Goal: Task Accomplishment & Management: Use online tool/utility

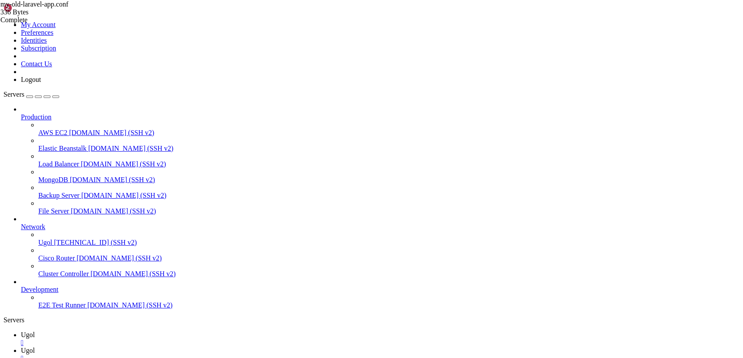
scroll to position [4, 1]
click at [166, 347] on link "Ugol " at bounding box center [380, 355] width 719 height 16
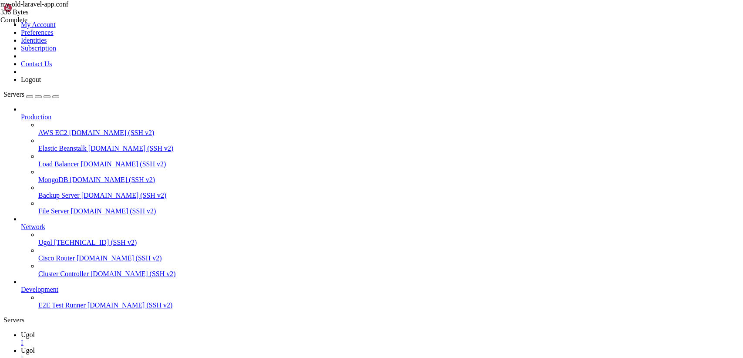
type input "/var/www/my-old-laravel-app"
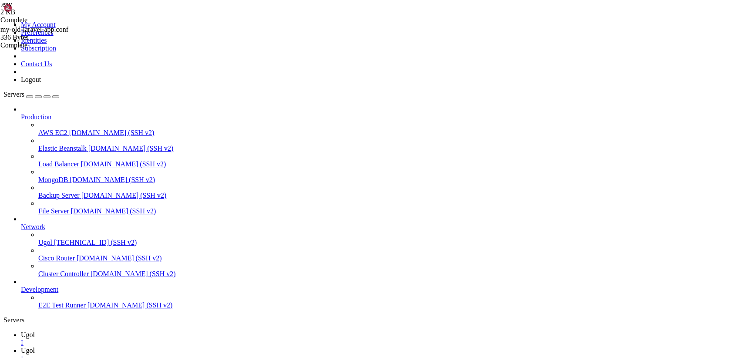
drag, startPoint x: 191, startPoint y: 172, endPoint x: 130, endPoint y: 144, distance: 66.8
type textarea "DB_HOST_PORT=3306 DB_CONNECTION=mysql"
click at [3, 21] on icon at bounding box center [3, 21] width 0 height 0
click at [125, 331] on link "Ugol " at bounding box center [380, 339] width 719 height 16
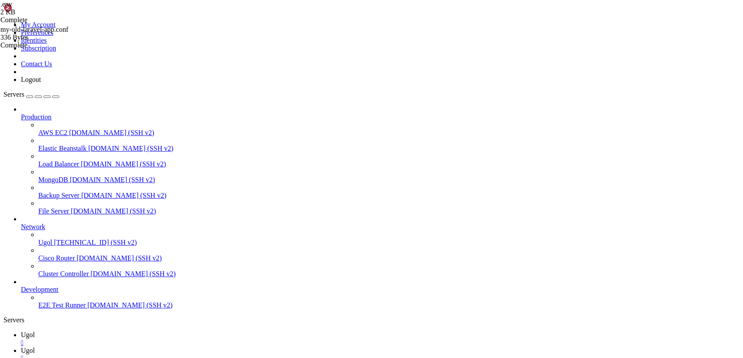
scroll to position [12600, 0]
click at [3, 21] on icon at bounding box center [3, 21] width 0 height 0
click at [41, 83] on link "Logout" at bounding box center [31, 79] width 20 height 7
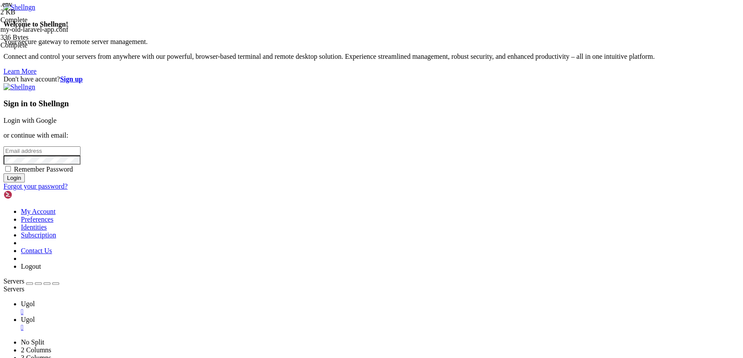
type input "[TECHNICAL_ID]"
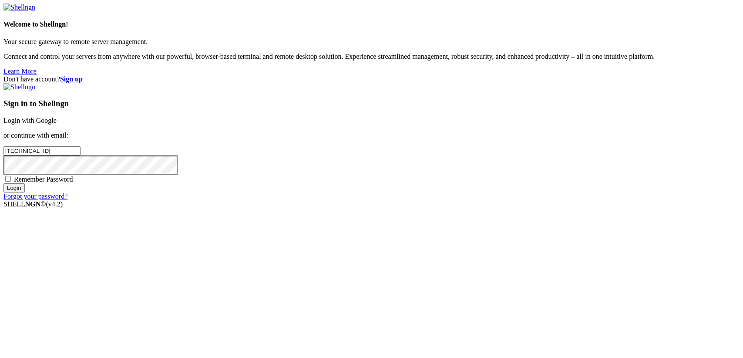
click at [57, 124] on link "Login with Google" at bounding box center [29, 120] width 53 height 7
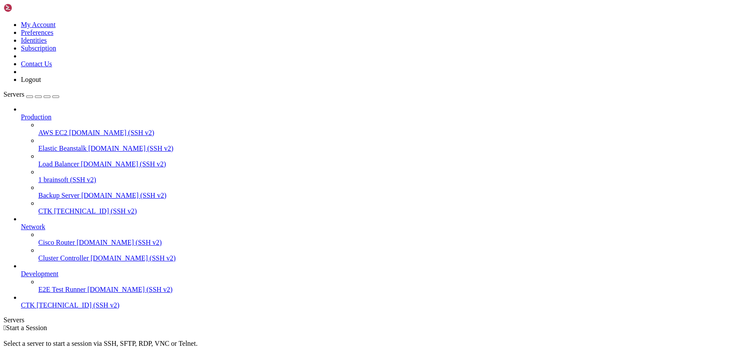
click at [62, 176] on span "brainsoft (SSH v2)" at bounding box center [70, 179] width 53 height 7
click at [66, 207] on span "194.32.140.225 (SSH v2)" at bounding box center [95, 210] width 83 height 7
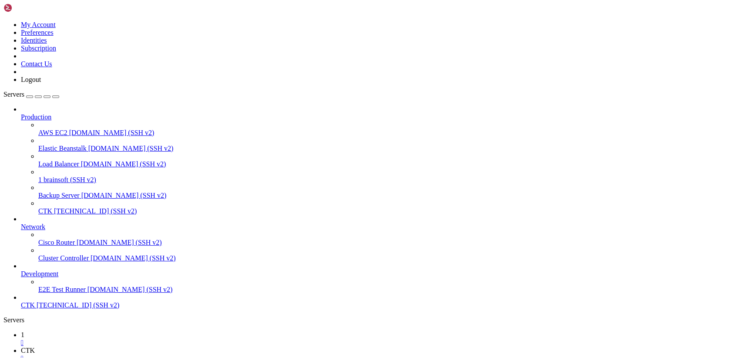
scroll to position [7, 0]
click at [35, 309] on span "CTK" at bounding box center [28, 304] width 14 height 7
click at [96, 105] on div at bounding box center [380, 109] width 719 height 8
click at [21, 113] on icon at bounding box center [21, 113] width 0 height 0
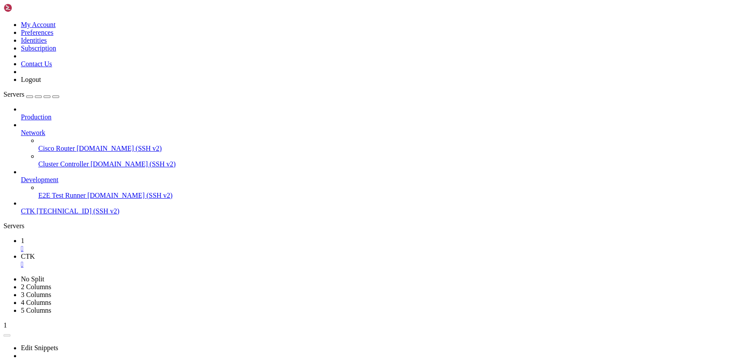
click at [21, 113] on icon at bounding box center [21, 113] width 0 height 0
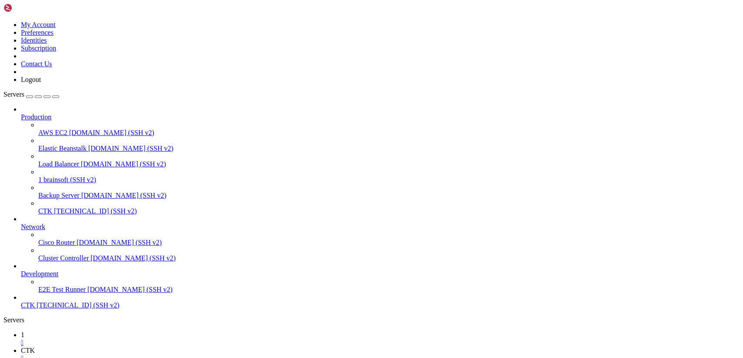
click at [21, 223] on icon at bounding box center [21, 223] width 0 height 0
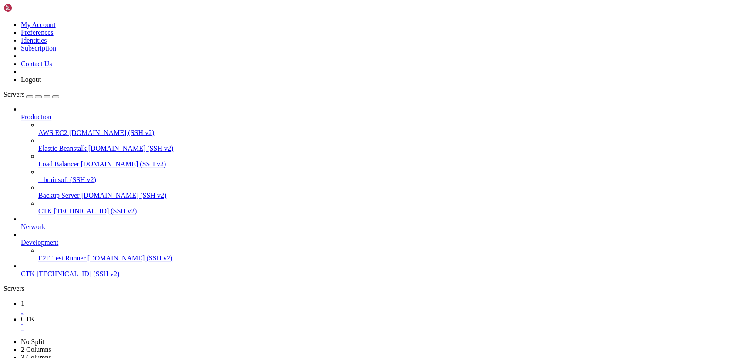
click at [21, 223] on icon at bounding box center [21, 223] width 0 height 0
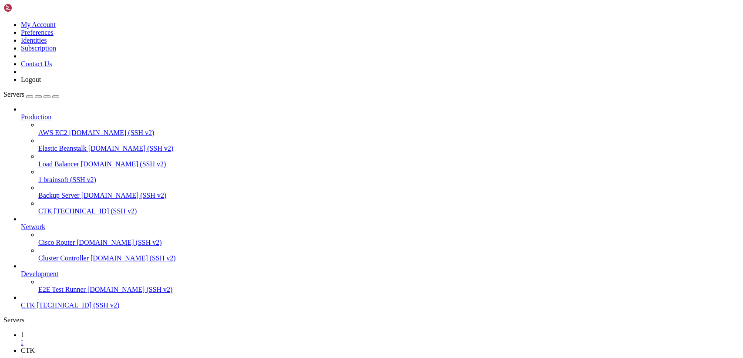
click at [21, 270] on icon at bounding box center [21, 270] width 0 height 0
click at [42, 176] on span "1" at bounding box center [39, 179] width 3 height 7
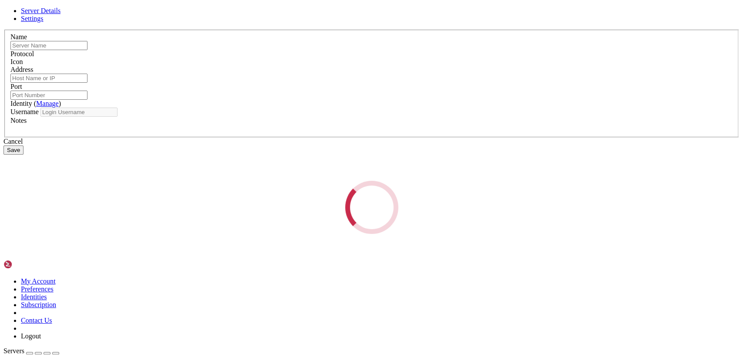
type input "1"
type input "brainsoft"
type input "22"
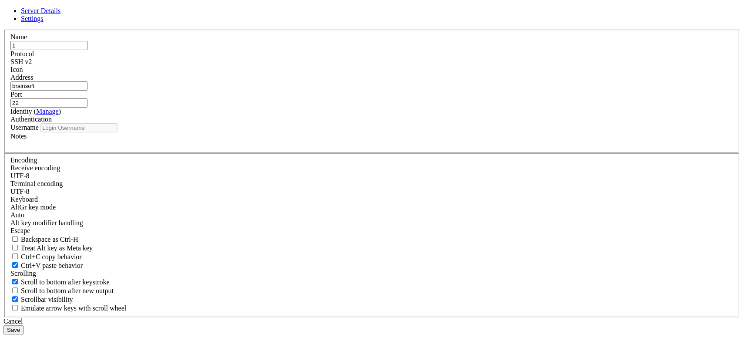
type input "brainsoft"
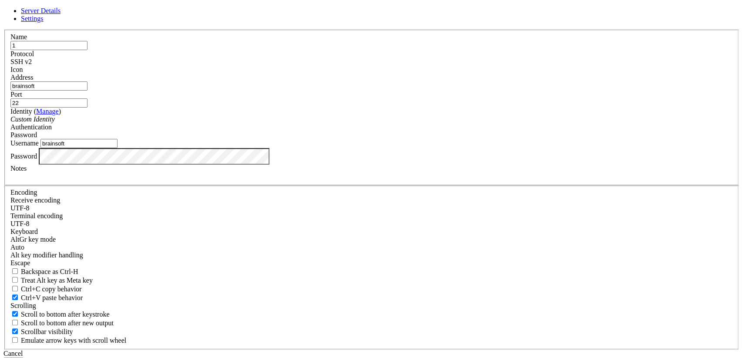
click at [44, 22] on span "Settings" at bounding box center [32, 18] width 23 height 7
click at [61, 14] on span "Server Details" at bounding box center [41, 10] width 40 height 7
drag, startPoint x: 418, startPoint y: 293, endPoint x: 294, endPoint y: 244, distance: 133.1
click at [418, 350] on div "Cancel" at bounding box center [371, 354] width 736 height 8
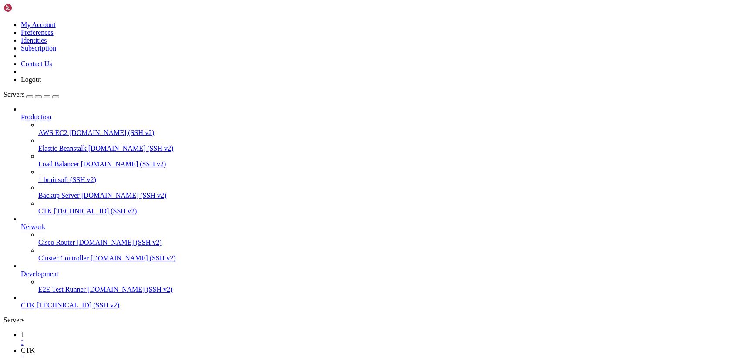
click at [173, 354] on div "" at bounding box center [380, 358] width 719 height 8
click at [162, 347] on link "1 " at bounding box center [380, 355] width 719 height 16
click at [164, 354] on div "" at bounding box center [380, 358] width 719 height 8
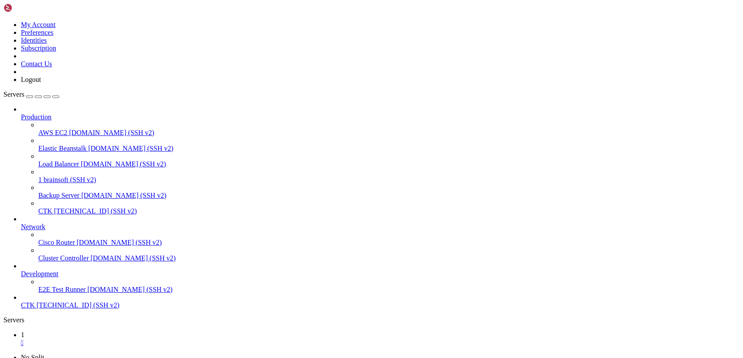
click at [134, 339] on div "" at bounding box center [380, 343] width 719 height 8
click at [51, 113] on span "Production" at bounding box center [36, 116] width 30 height 7
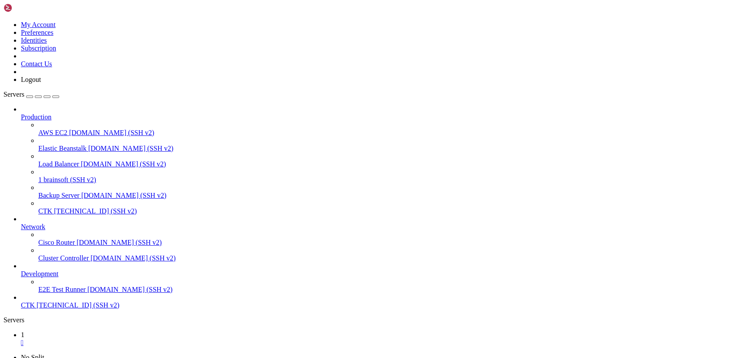
click at [51, 113] on span "Production" at bounding box center [36, 116] width 30 height 7
click at [168, 347] on link "1 " at bounding box center [380, 355] width 719 height 16
click at [167, 354] on div "" at bounding box center [380, 358] width 719 height 8
click at [133, 339] on div "" at bounding box center [380, 343] width 719 height 8
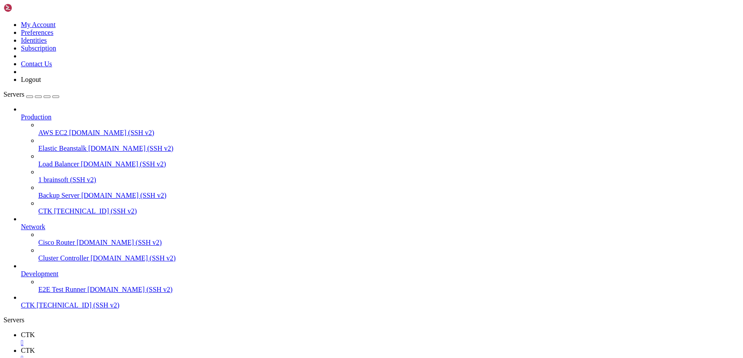
scroll to position [22, 0]
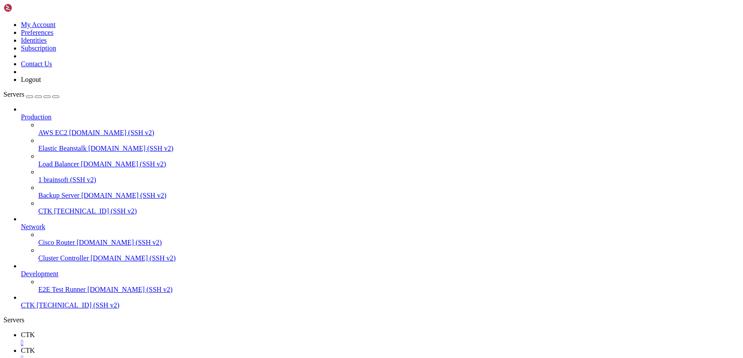
type input "/var/www/brainsoft"
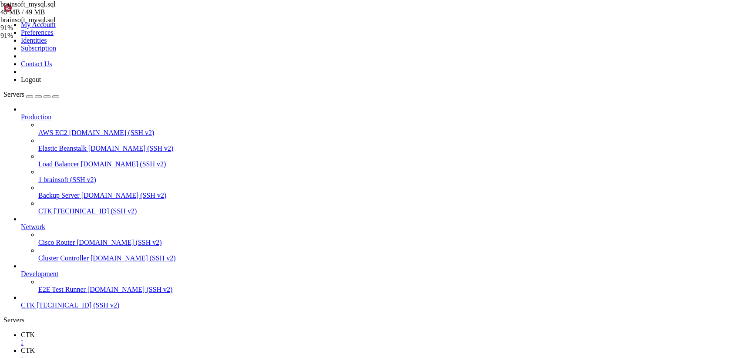
drag, startPoint x: 199, startPoint y: 177, endPoint x: 129, endPoint y: 141, distance: 79.3
type textarea "DB_HOST_PORT=3306 DB_CONNECTION=mysql"
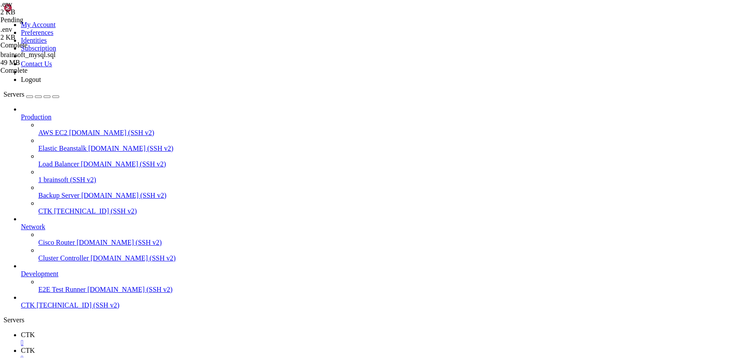
click at [185, 354] on div "" at bounding box center [380, 358] width 719 height 8
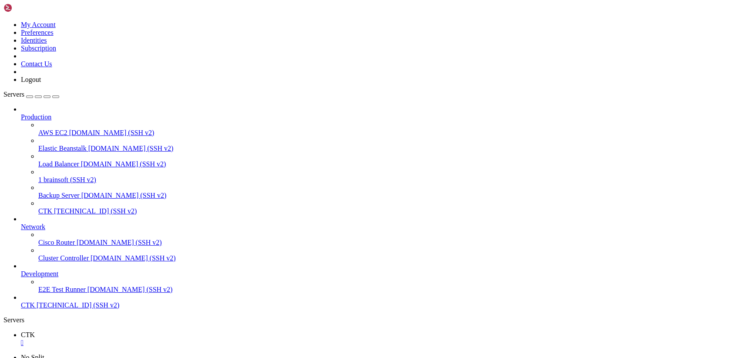
scroll to position [37, 0]
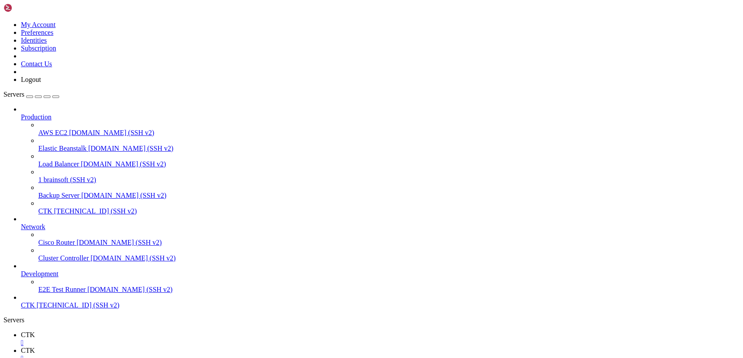
type input "/root"
click at [35, 331] on span "CTK" at bounding box center [28, 334] width 14 height 7
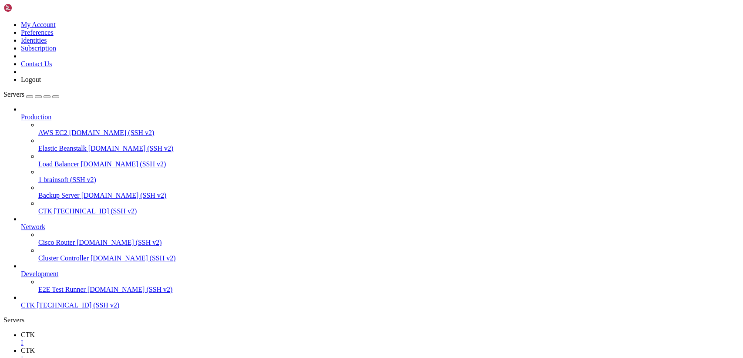
click at [185, 354] on div "" at bounding box center [380, 358] width 719 height 8
click at [188, 354] on div "" at bounding box center [380, 358] width 719 height 8
click at [35, 309] on span "CTK" at bounding box center [28, 304] width 14 height 7
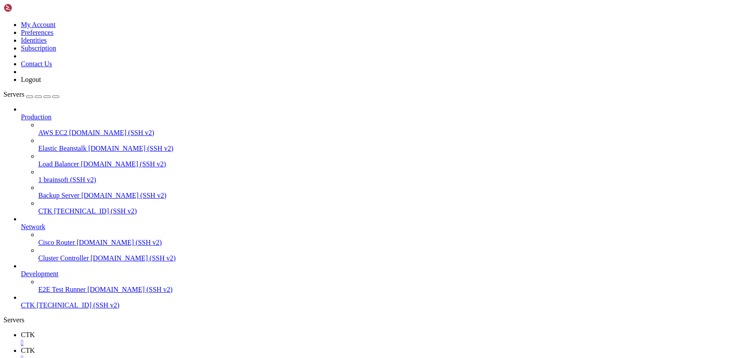
click at [184, 354] on div "" at bounding box center [380, 358] width 719 height 8
click at [144, 339] on div "" at bounding box center [380, 343] width 719 height 8
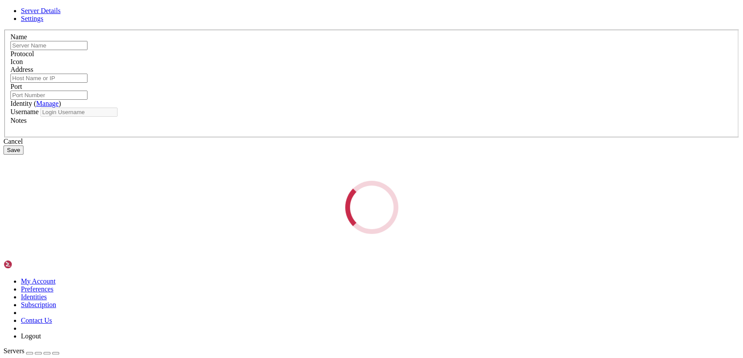
type input "1"
type input "brainsoft"
type input "22"
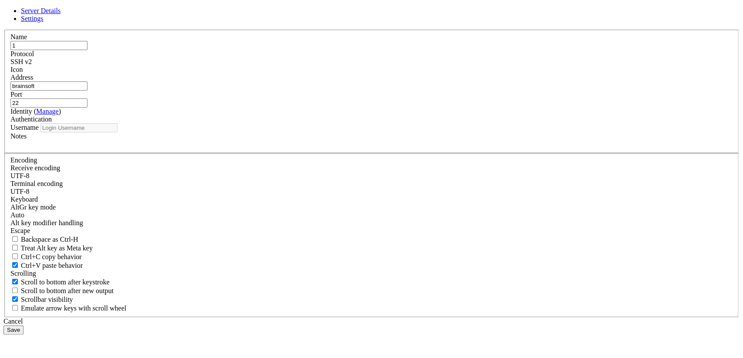
type input "brainsoft"
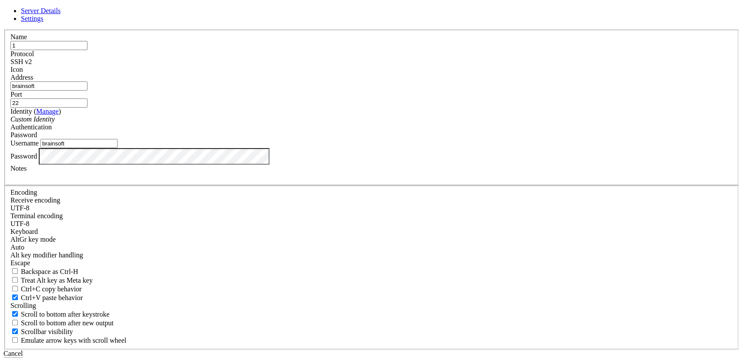
click at [27, 172] on label "Notes" at bounding box center [18, 168] width 16 height 7
click at [216, 216] on div "Server Details Settings Name 1 Protocol SSH v2 Icon" at bounding box center [371, 187] width 736 height 360
click at [24, 358] on button "Save" at bounding box center [13, 362] width 20 height 9
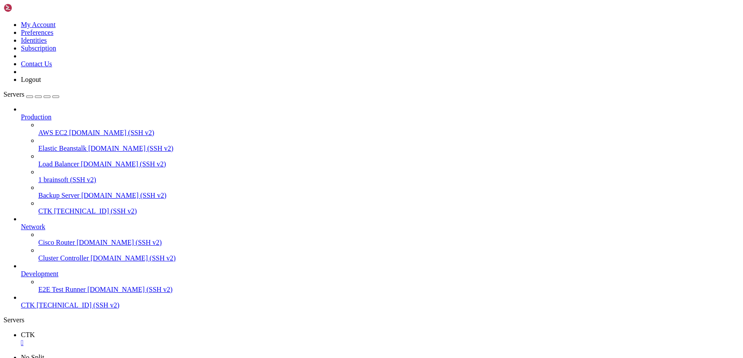
click at [178, 354] on div "" at bounding box center [380, 358] width 719 height 8
click at [143, 339] on div "" at bounding box center [380, 343] width 719 height 8
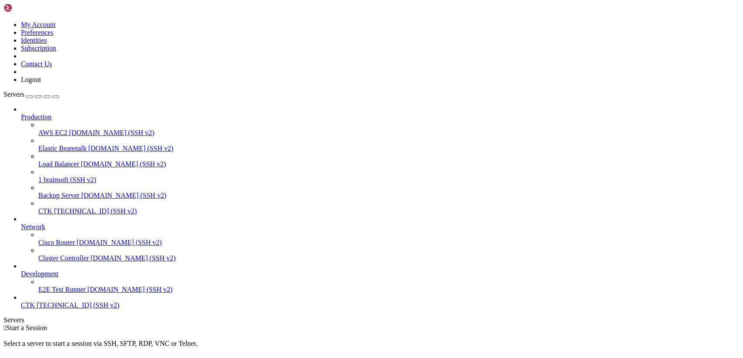
click at [81, 160] on span "[DOMAIN_NAME] (SSH v2)" at bounding box center [123, 163] width 85 height 7
click at [52, 207] on span "CTK" at bounding box center [45, 210] width 14 height 7
click at [81, 192] on span "[DOMAIN_NAME] (SSH v2)" at bounding box center [123, 195] width 85 height 7
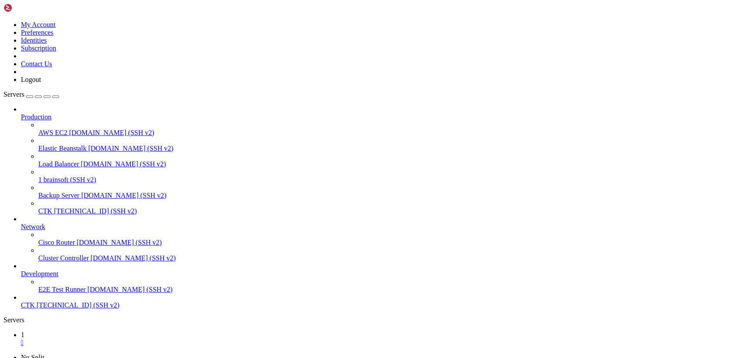
click at [42, 176] on span "1" at bounding box center [39, 179] width 3 height 7
click at [35, 309] on span "CTK" at bounding box center [28, 304] width 14 height 7
click at [132, 339] on div "" at bounding box center [380, 343] width 719 height 8
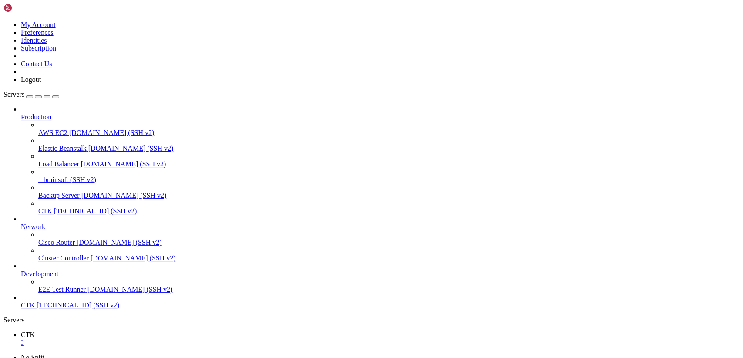
scroll to position [125, 0]
drag, startPoint x: 68, startPoint y: 783, endPoint x: 7, endPoint y: 734, distance: 78.0
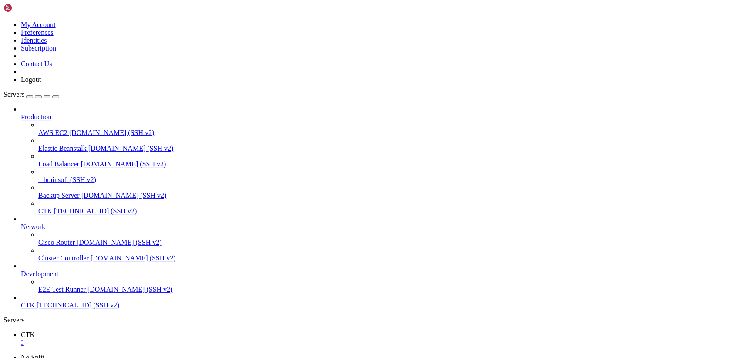
drag, startPoint x: 25, startPoint y: 596, endPoint x: 333, endPoint y: 644, distance: 311.2
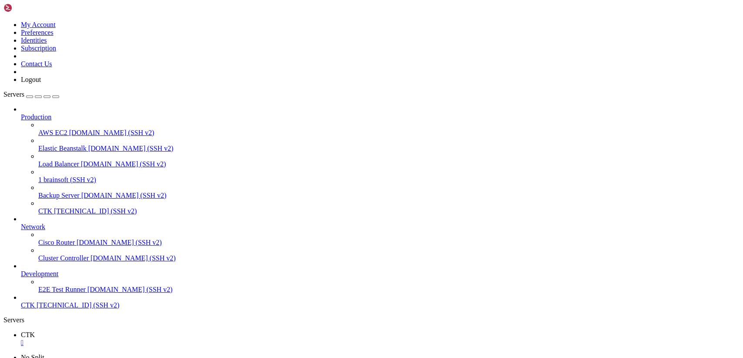
drag, startPoint x: 15, startPoint y: 560, endPoint x: 455, endPoint y: 703, distance: 462.7
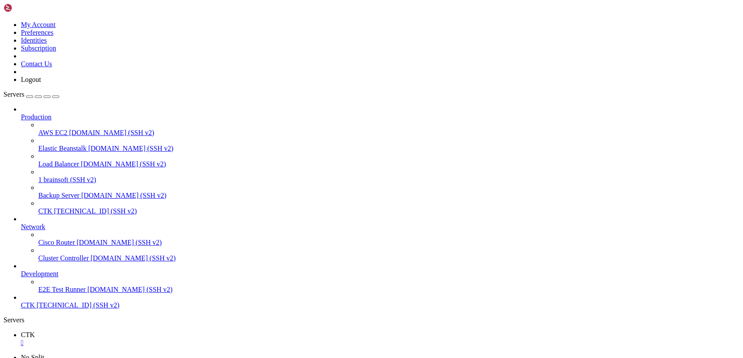
drag, startPoint x: 182, startPoint y: 611, endPoint x: 317, endPoint y: 660, distance: 144.1
drag, startPoint x: 17, startPoint y: 583, endPoint x: 471, endPoint y: 697, distance: 467.5
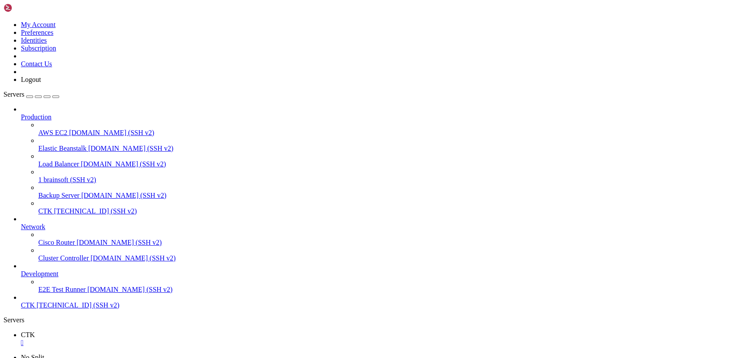
drag, startPoint x: 105, startPoint y: 543, endPoint x: 395, endPoint y: 719, distance: 339.4
drag, startPoint x: 74, startPoint y: 669, endPoint x: 18, endPoint y: 671, distance: 55.8
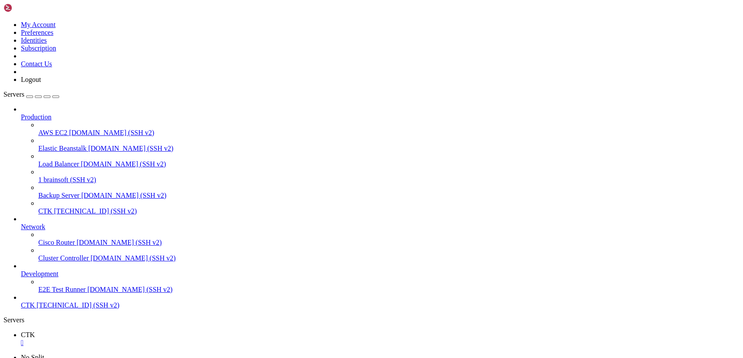
drag, startPoint x: 136, startPoint y: 742, endPoint x: 96, endPoint y: 707, distance: 53.1
drag, startPoint x: 162, startPoint y: 726, endPoint x: 165, endPoint y: 704, distance: 22.4
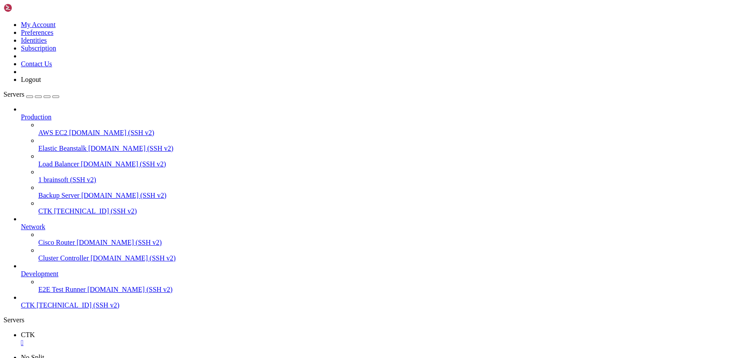
scroll to position [459, 0]
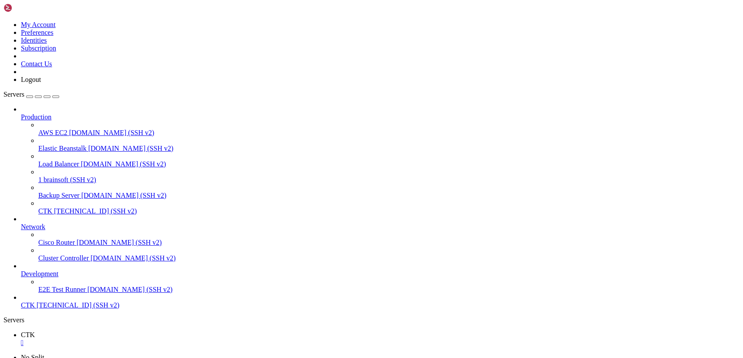
drag, startPoint x: 70, startPoint y: 781, endPoint x: 7, endPoint y: 756, distance: 67.3
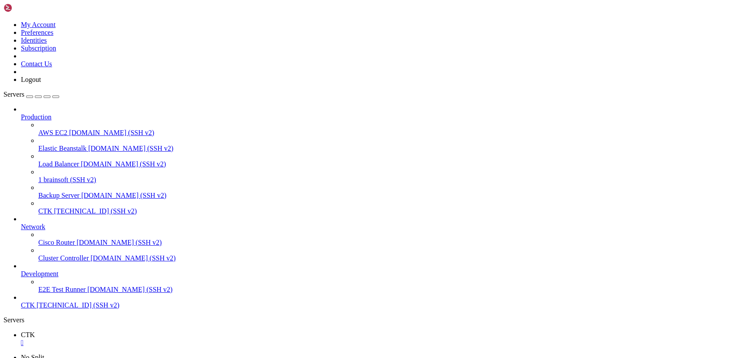
scroll to position [496, 0]
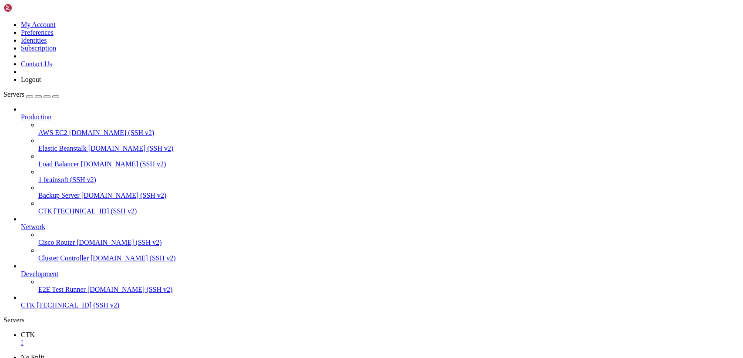
scroll to position [585, 0]
type input "/home/ubuntu"
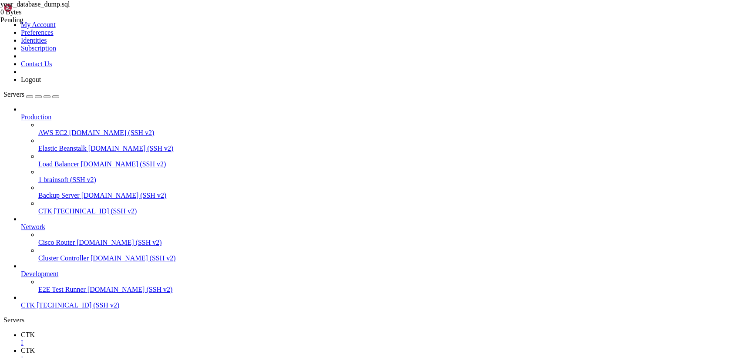
click at [187, 354] on div "" at bounding box center [380, 358] width 719 height 8
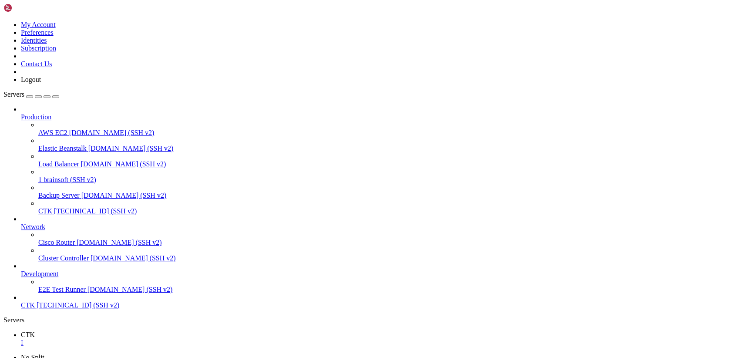
type input "/home/ubuntu"
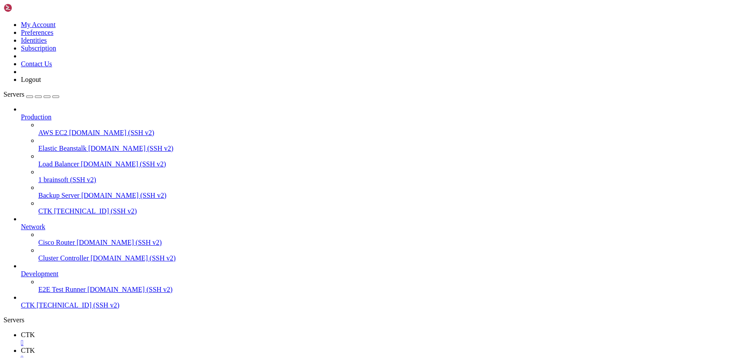
click at [3, 21] on icon at bounding box center [3, 21] width 0 height 0
click at [41, 83] on link "Logout" at bounding box center [31, 79] width 20 height 7
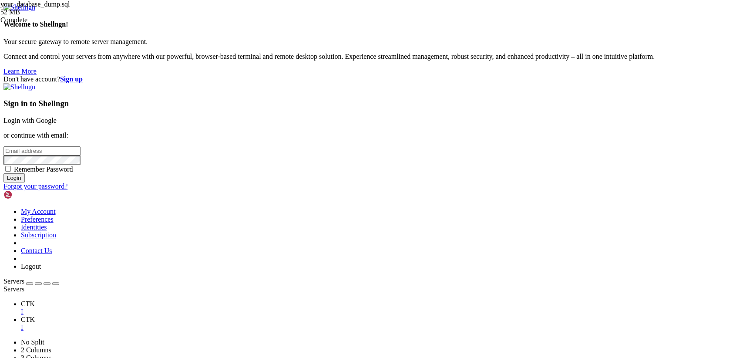
type input "[TECHNICAL_ID]"
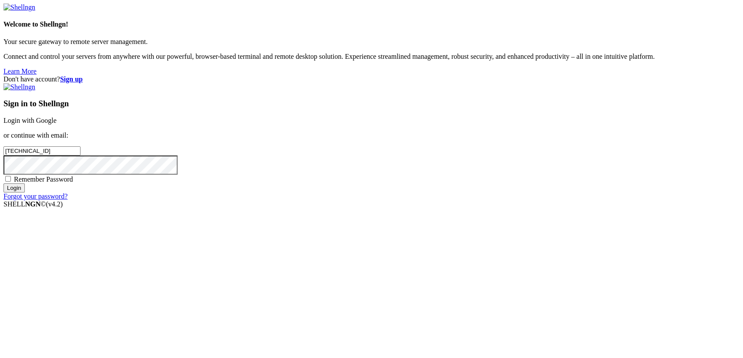
click at [57, 124] on link "Login with Google" at bounding box center [29, 120] width 53 height 7
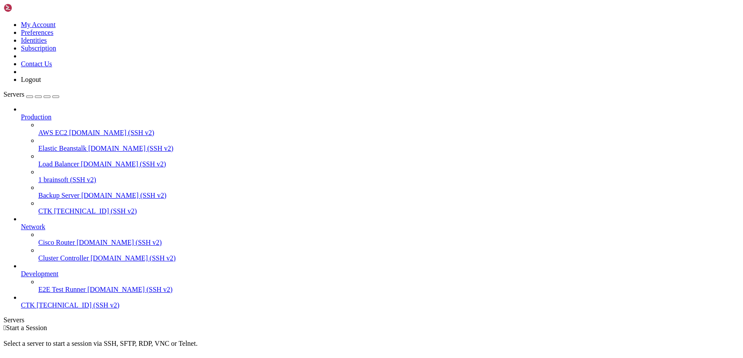
click at [3, 21] on icon at bounding box center [3, 21] width 0 height 0
click at [41, 83] on link "Logout" at bounding box center [31, 79] width 20 height 7
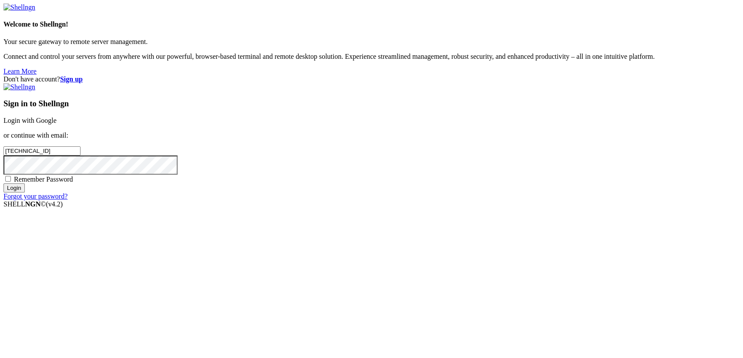
click at [57, 124] on link "Login with Google" at bounding box center [29, 120] width 53 height 7
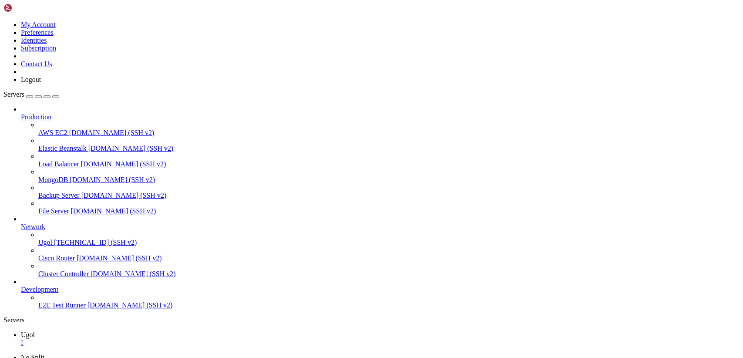
scroll to position [52, 0]
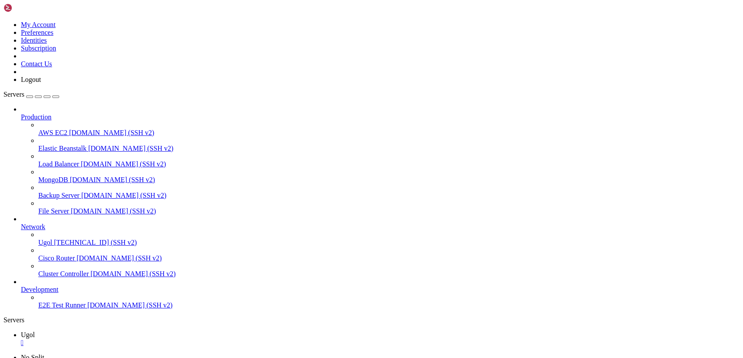
scroll to position [229, 0]
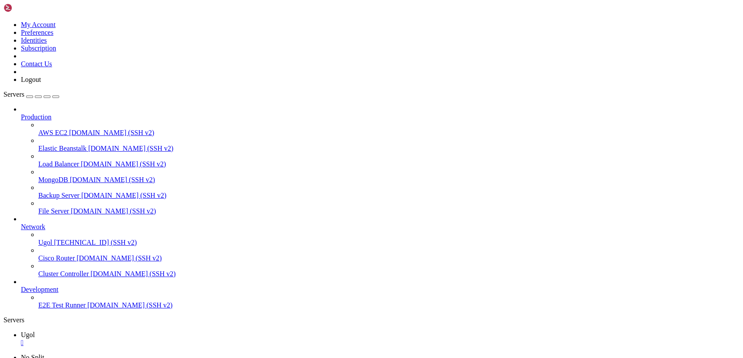
scroll to position [415, 0]
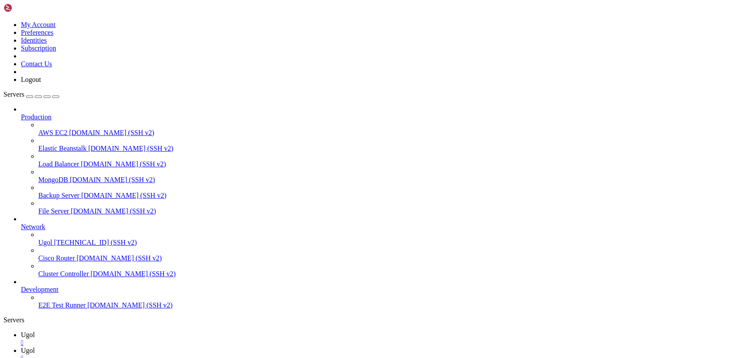
scroll to position [0, 0]
type input "/var/www/my-old-laravel-app"
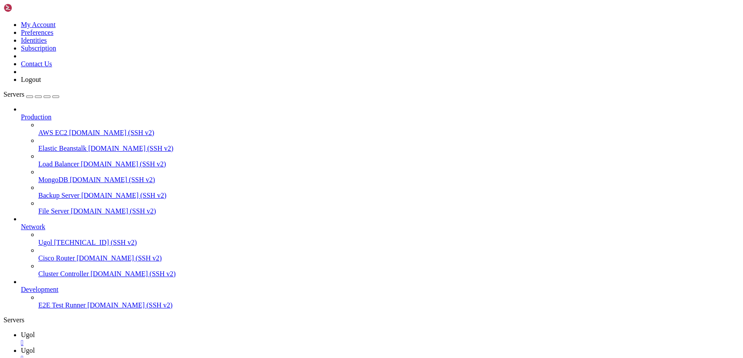
click at [35, 331] on span "Ugol" at bounding box center [28, 334] width 14 height 7
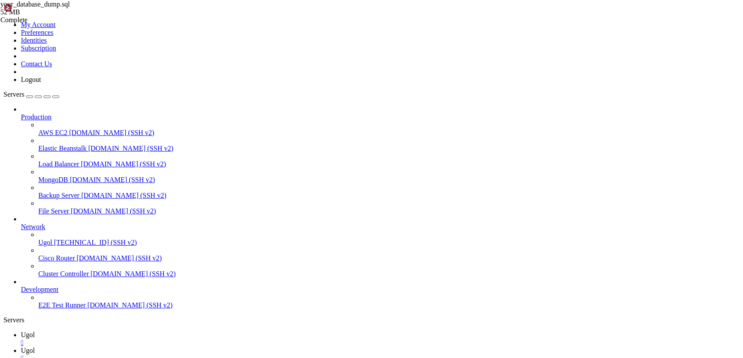
click at [171, 347] on link "Ugol " at bounding box center [380, 355] width 719 height 16
click at [188, 354] on div "" at bounding box center [380, 358] width 719 height 8
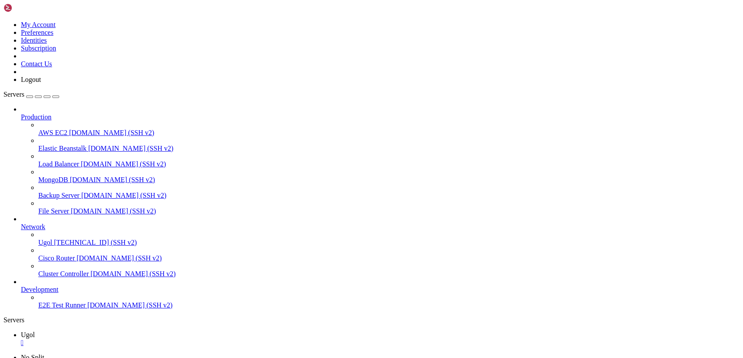
type input "/root"
click at [35, 331] on span "Ugol" at bounding box center [28, 334] width 14 height 7
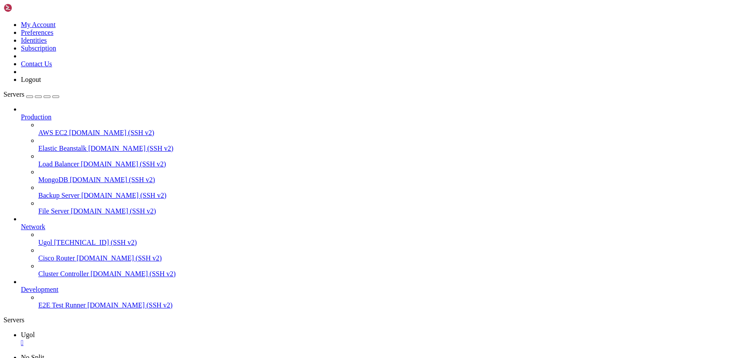
scroll to position [9, 2]
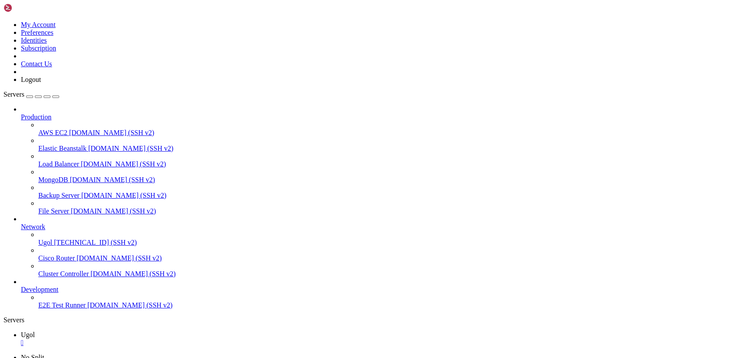
drag, startPoint x: 0, startPoint y: 0, endPoint x: 53, endPoint y: 235, distance: 241.1
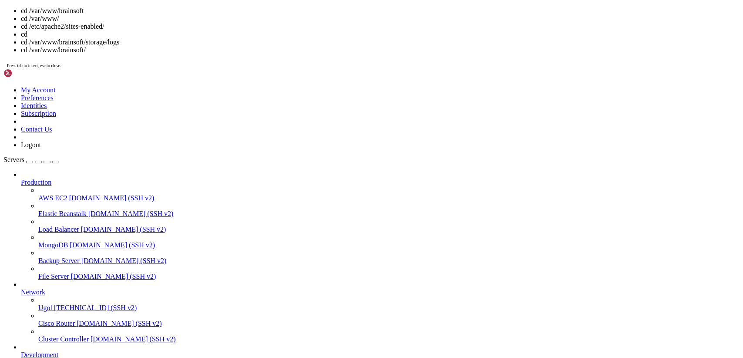
drag, startPoint x: 231, startPoint y: 267, endPoint x: 122, endPoint y: 227, distance: 116.2
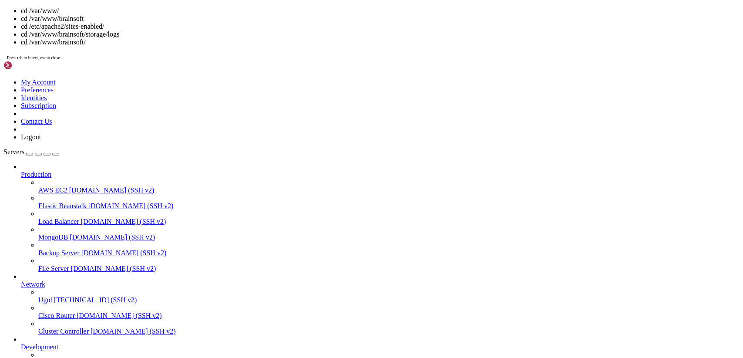
drag, startPoint x: 309, startPoint y: 793, endPoint x: 287, endPoint y: 799, distance: 22.6
drag, startPoint x: 259, startPoint y: 804, endPoint x: 197, endPoint y: 803, distance: 61.9
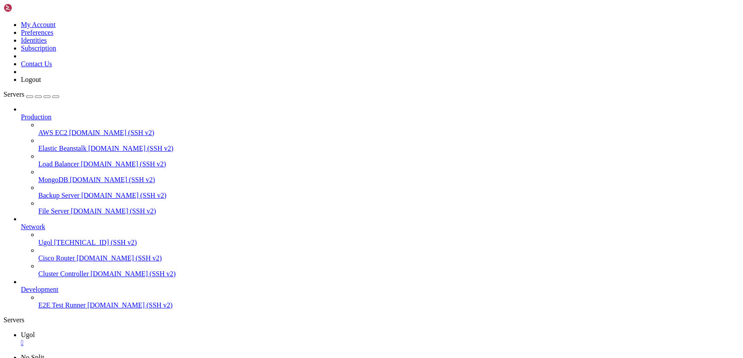
drag, startPoint x: 243, startPoint y: 745, endPoint x: 191, endPoint y: 746, distance: 52.7
copy span "my-old-laravel-app"
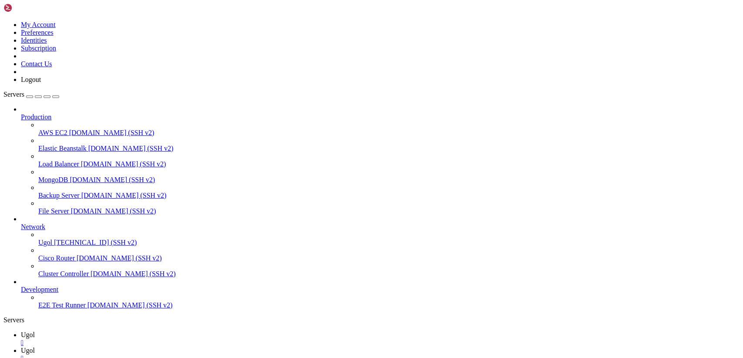
type input "/var/www/my-old-laravel-app"
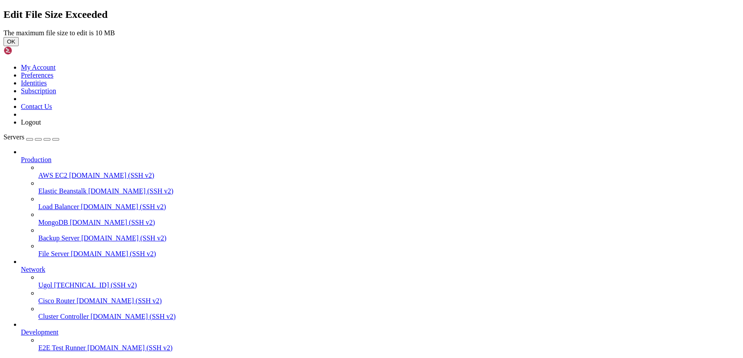
click at [3, 29] on icon at bounding box center [3, 29] width 0 height 0
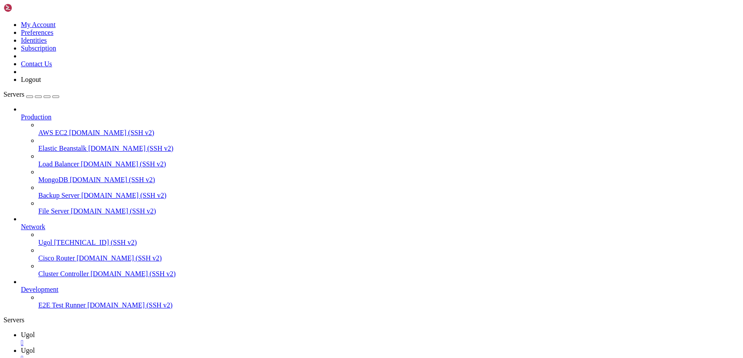
drag, startPoint x: 203, startPoint y: 339, endPoint x: 132, endPoint y: 343, distance: 72.0
drag, startPoint x: 231, startPoint y: 30, endPoint x: 128, endPoint y: 30, distance: 102.8
click at [35, 331] on span "Ugol" at bounding box center [28, 334] width 14 height 7
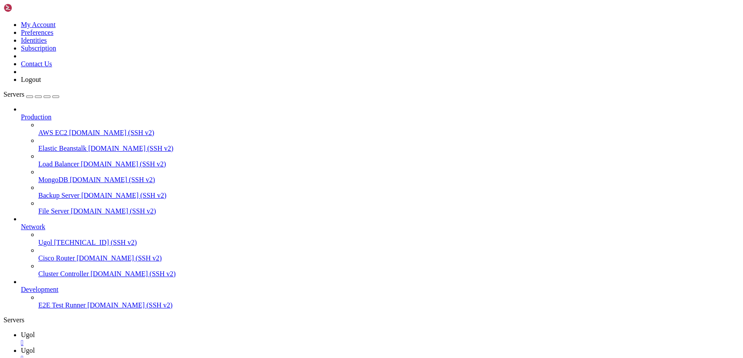
click at [168, 347] on link "Ugol " at bounding box center [380, 355] width 719 height 16
click at [121, 331] on link "Ugol " at bounding box center [380, 339] width 719 height 16
drag, startPoint x: 135, startPoint y: 781, endPoint x: 9, endPoint y: 753, distance: 129.4
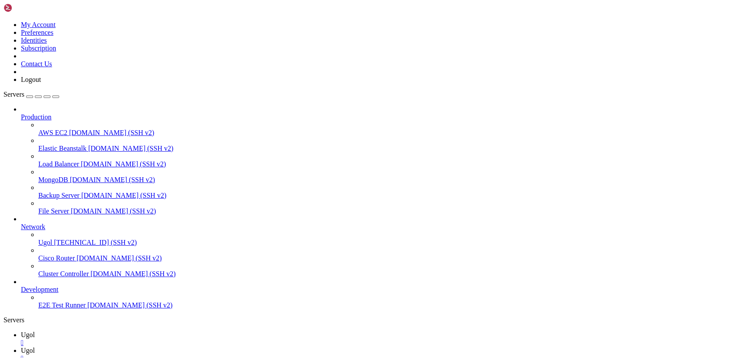
click at [21, 347] on icon at bounding box center [21, 350] width 0 height 7
drag, startPoint x: 213, startPoint y: 28, endPoint x: 133, endPoint y: 28, distance: 79.7
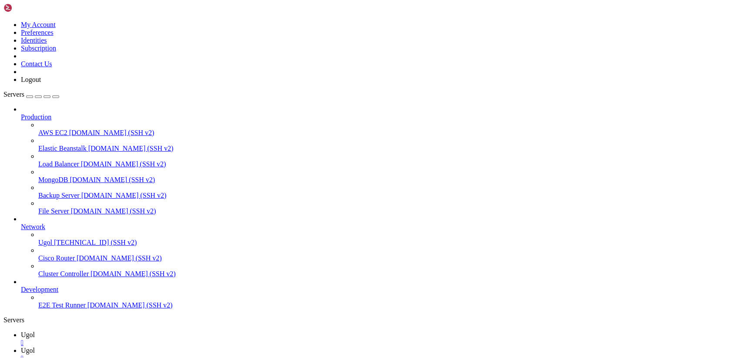
click at [35, 331] on span "Ugol" at bounding box center [28, 334] width 14 height 7
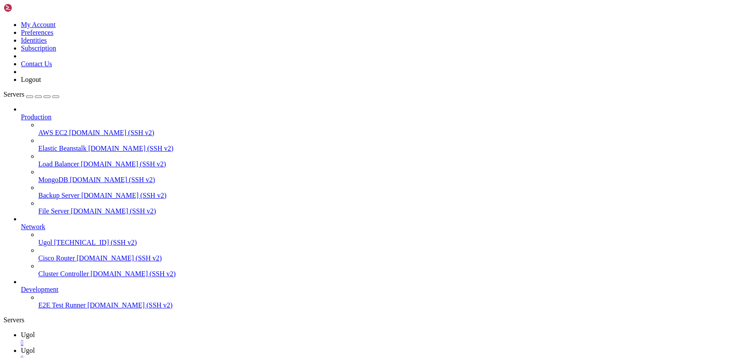
drag, startPoint x: 152, startPoint y: 798, endPoint x: 49, endPoint y: 786, distance: 103.0
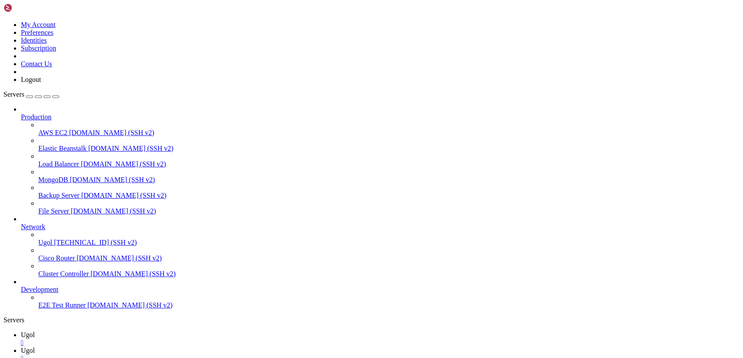
drag, startPoint x: 167, startPoint y: 798, endPoint x: 7, endPoint y: 766, distance: 163.1
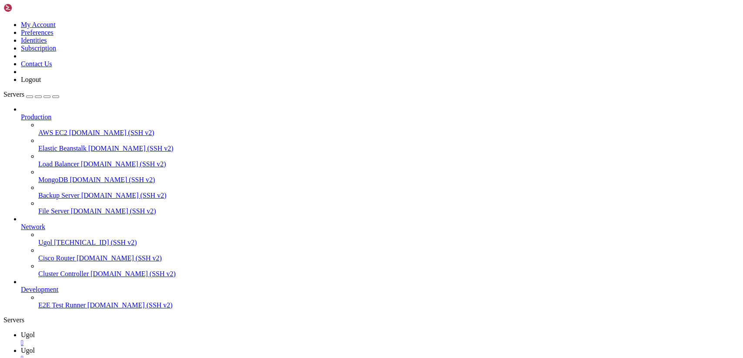
drag, startPoint x: 225, startPoint y: 791, endPoint x: 7, endPoint y: 775, distance: 218.3
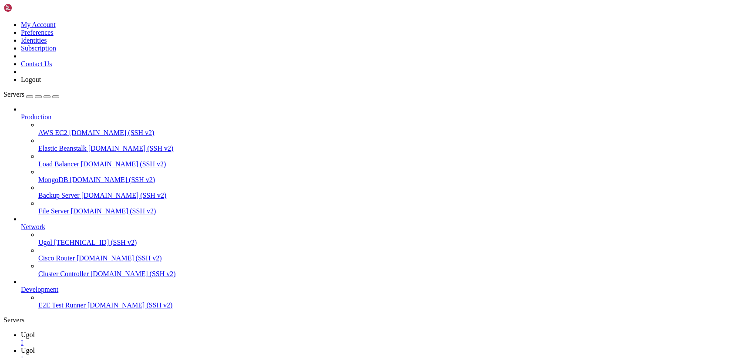
scroll to position [429, 0]
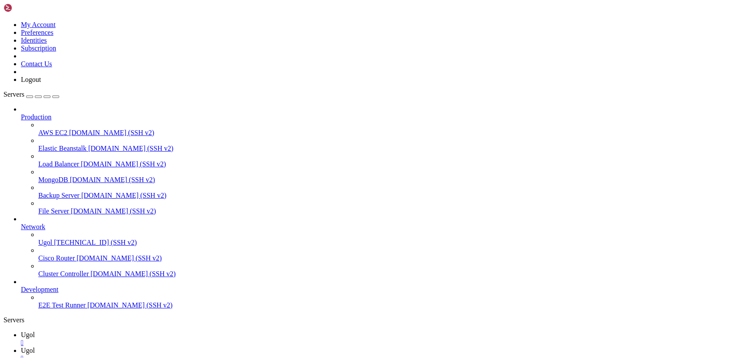
click at [35, 347] on span "Ugol" at bounding box center [28, 350] width 14 height 7
click at [145, 331] on link "Ugol " at bounding box center [380, 339] width 719 height 16
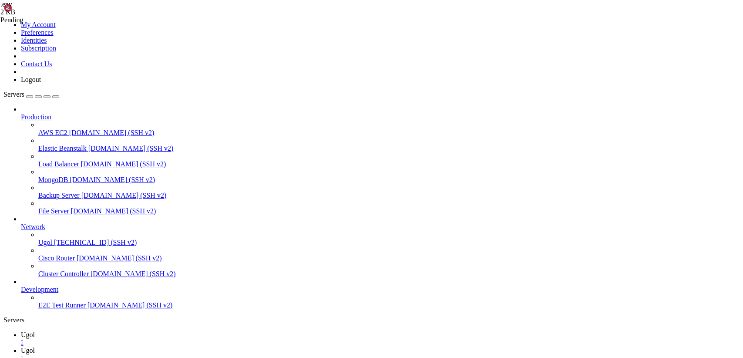
click at [145, 339] on div "" at bounding box center [380, 343] width 719 height 8
drag, startPoint x: 195, startPoint y: 175, endPoint x: 128, endPoint y: 141, distance: 75.4
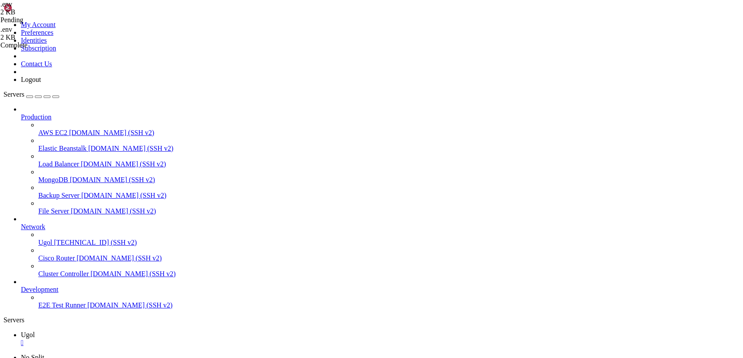
drag, startPoint x: 179, startPoint y: 163, endPoint x: 161, endPoint y: 162, distance: 17.9
paste textarea "my_laravel_database"
type textarea "DB_DATABASE=my_laravel_database"
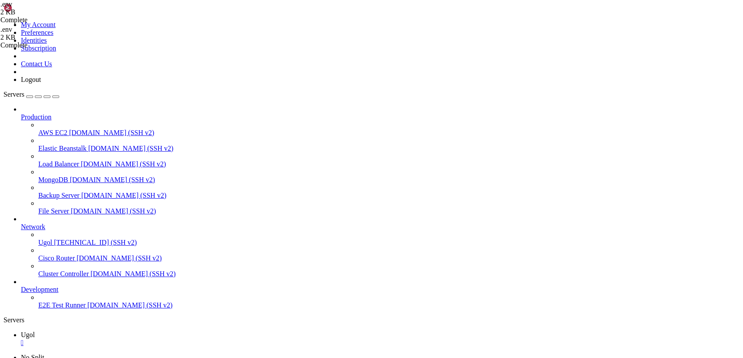
type textarea "APP_NAME=brainsoft"
click at [146, 339] on div "" at bounding box center [380, 343] width 719 height 8
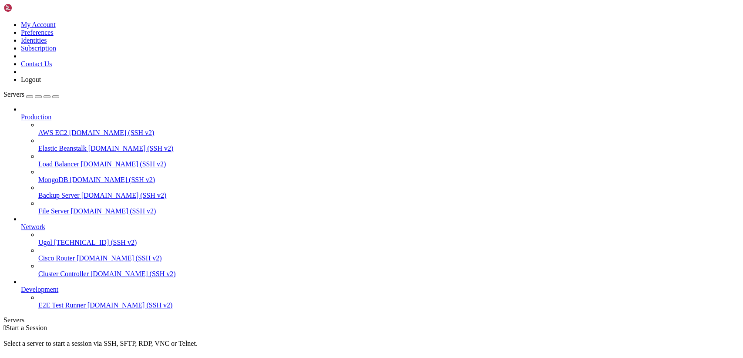
drag, startPoint x: 183, startPoint y: 771, endPoint x: 68, endPoint y: 729, distance: 121.9
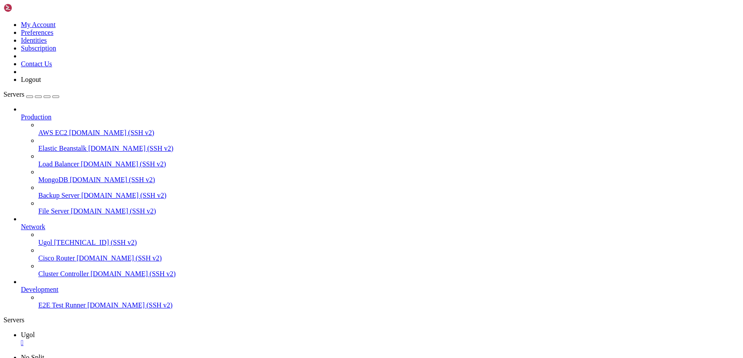
drag, startPoint x: 73, startPoint y: 729, endPoint x: 7, endPoint y: 708, distance: 68.7
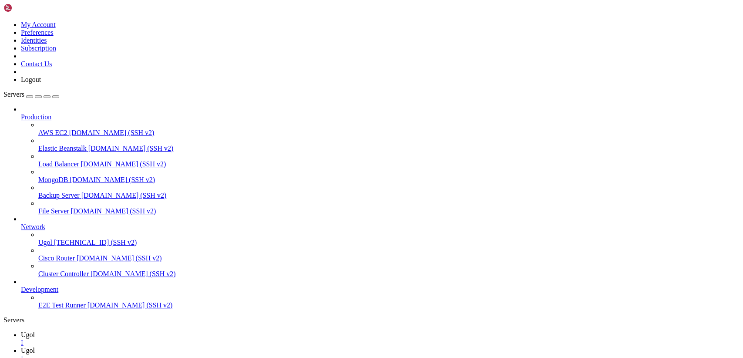
scroll to position [22, 0]
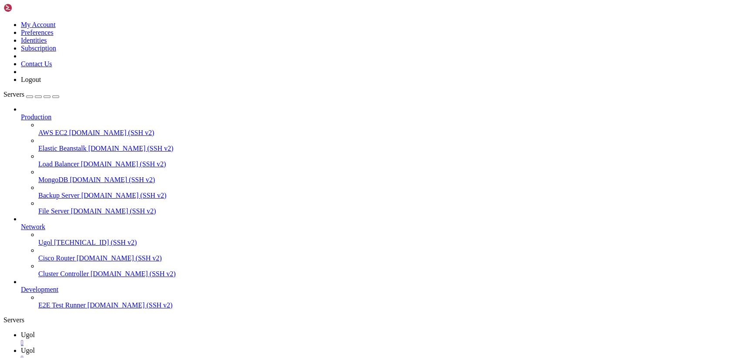
click at [21, 331] on icon at bounding box center [21, 334] width 0 height 7
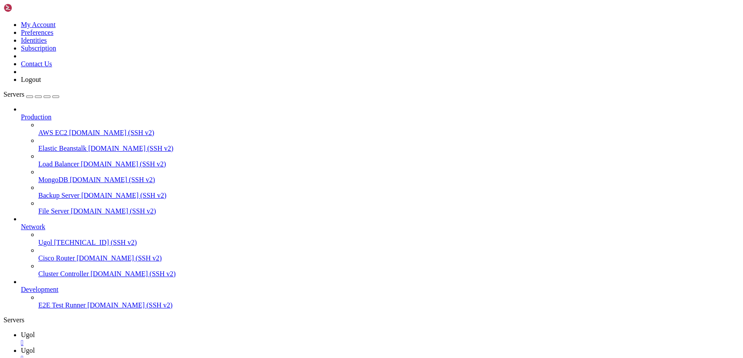
scroll to position [4, 1]
click at [171, 347] on link "Ugol " at bounding box center [380, 355] width 719 height 16
type input "/var/www/my-old-laravel-app"
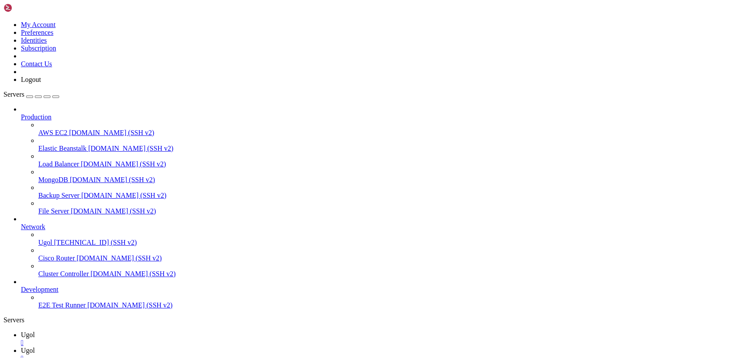
scroll to position [387, 0]
drag, startPoint x: 129, startPoint y: 45, endPoint x: 141, endPoint y: 50, distance: 12.7
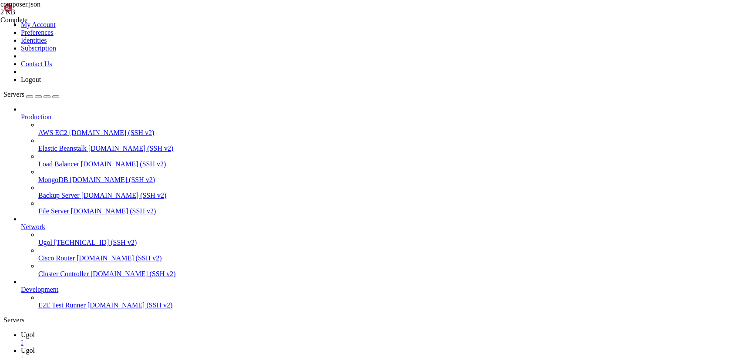
drag, startPoint x: 130, startPoint y: 43, endPoint x: 276, endPoint y: 341, distance: 331.5
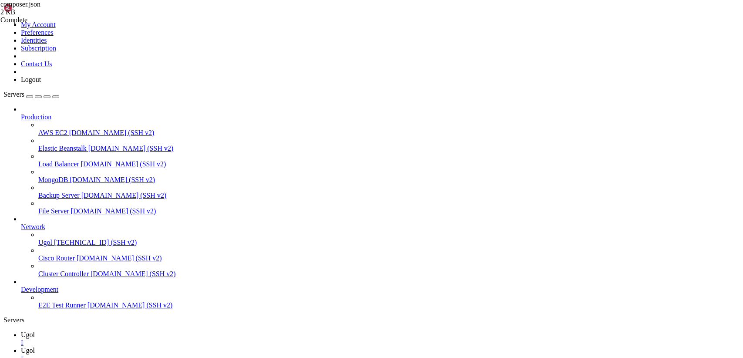
scroll to position [0, 7]
type textarea ""facade/ignition": "^2.0","
click at [35, 331] on span "Ugol" at bounding box center [28, 334] width 14 height 7
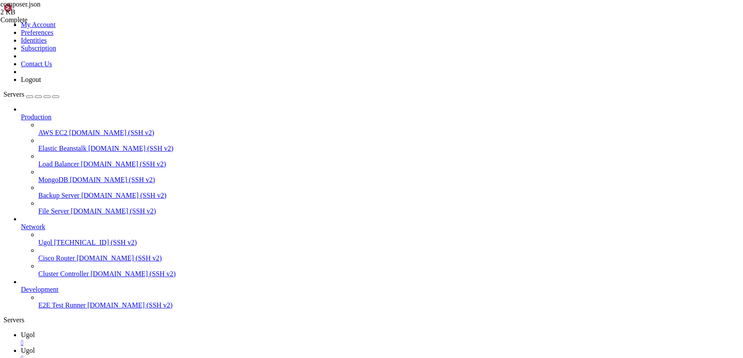
scroll to position [0, 0]
drag, startPoint x: 84, startPoint y: 799, endPoint x: 8, endPoint y: 760, distance: 85.5
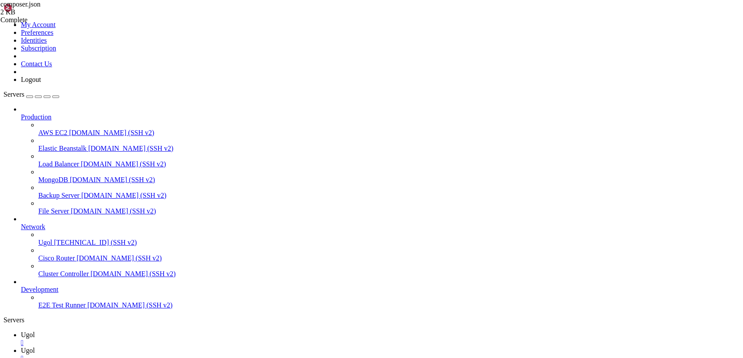
scroll to position [14, 0]
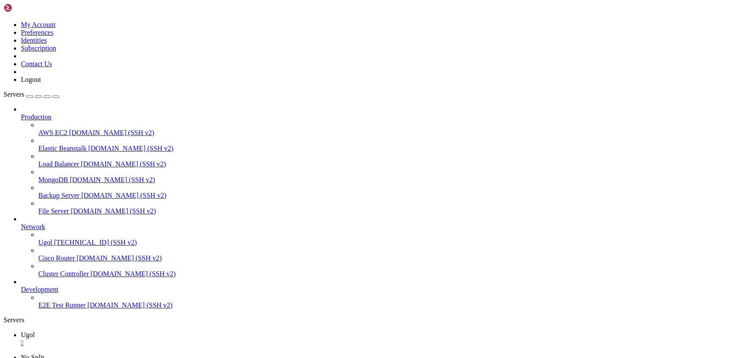
drag, startPoint x: 138, startPoint y: 776, endPoint x: 7, endPoint y: 724, distance: 140.4
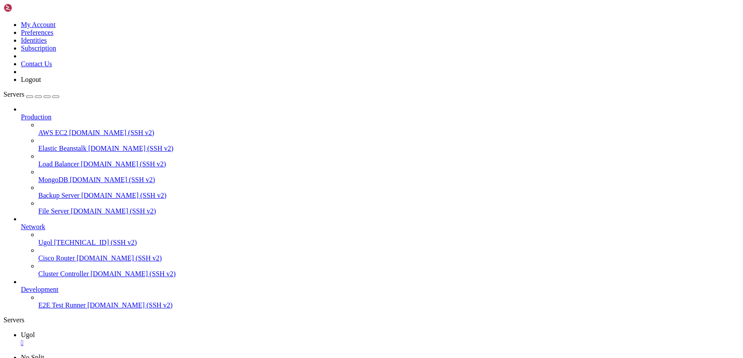
drag, startPoint x: 76, startPoint y: 780, endPoint x: 8, endPoint y: 752, distance: 73.8
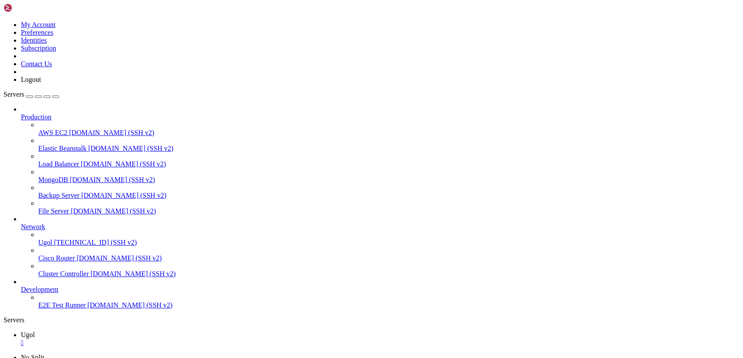
scroll to position [2035, 0]
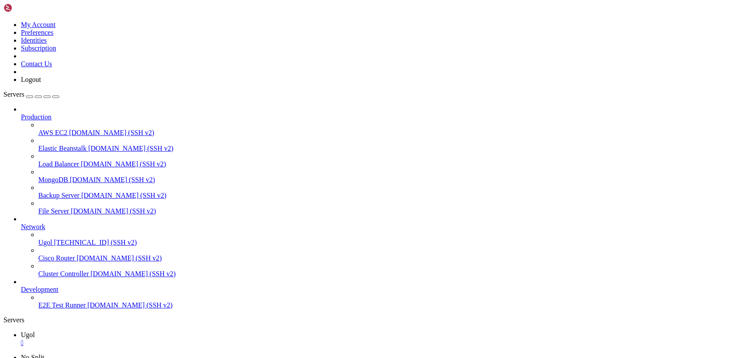
drag, startPoint x: 344, startPoint y: 780, endPoint x: 8, endPoint y: 602, distance: 379.9
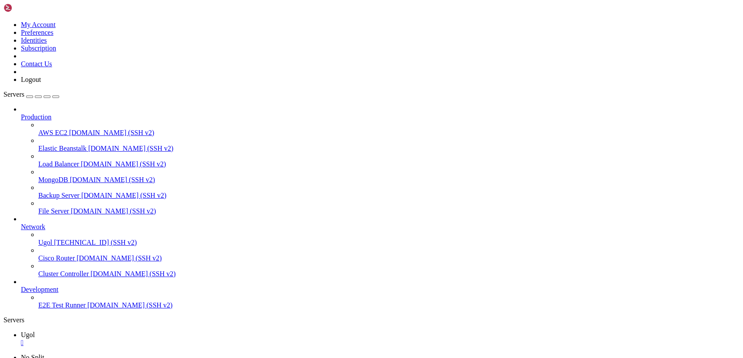
scroll to position [2547, 0]
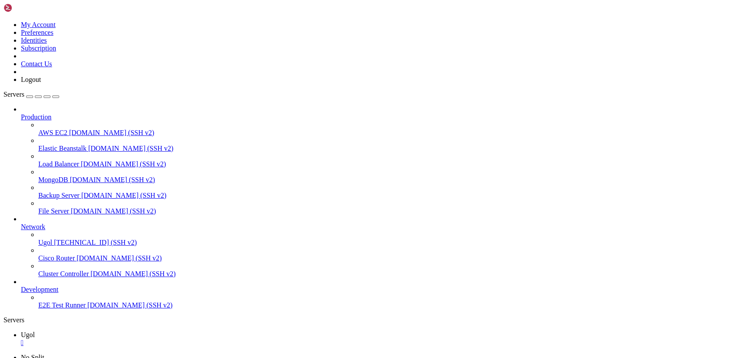
drag, startPoint x: 384, startPoint y: 766, endPoint x: 7, endPoint y: 656, distance: 391.8
drag, startPoint x: 178, startPoint y: 775, endPoint x: 173, endPoint y: 777, distance: 5.3
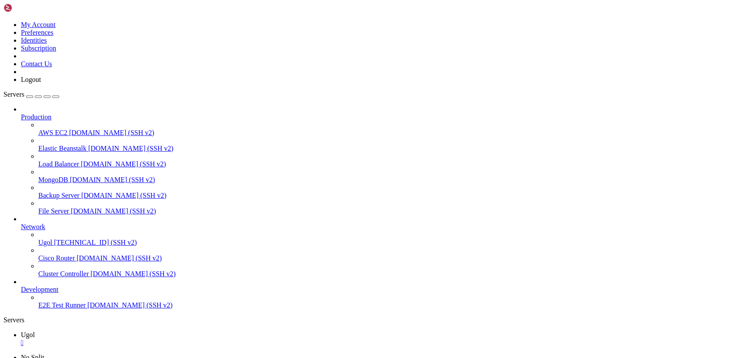
drag, startPoint x: 21, startPoint y: 504, endPoint x: 164, endPoint y: 747, distance: 282.2
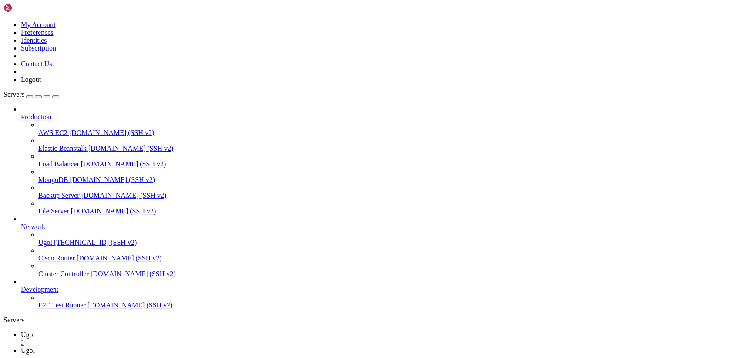
scroll to position [22, 0]
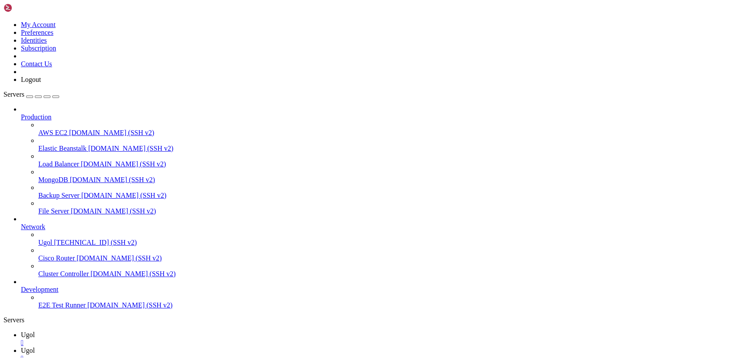
type input "/var/www/my-old-laravel-app"
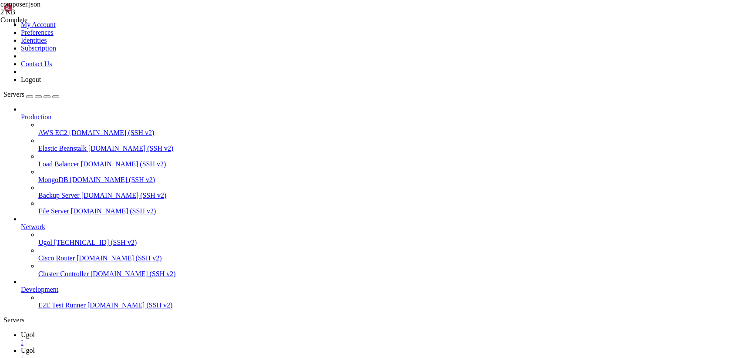
drag, startPoint x: 130, startPoint y: 42, endPoint x: 282, endPoint y: 338, distance: 332.9
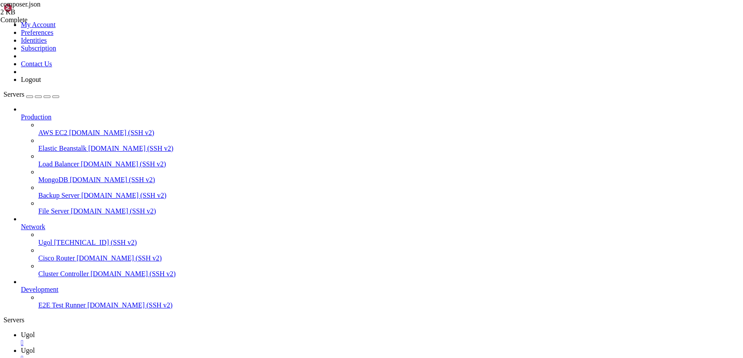
type textarea "{ "name": "laravel/laravel","
click at [128, 331] on link "Ugol " at bounding box center [380, 339] width 719 height 16
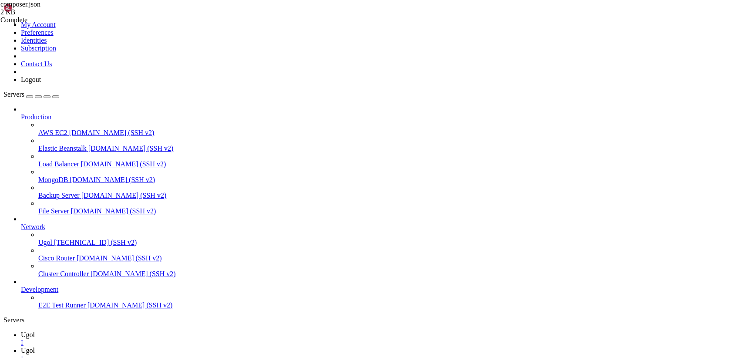
drag, startPoint x: 9, startPoint y: 674, endPoint x: 490, endPoint y: 797, distance: 496.3
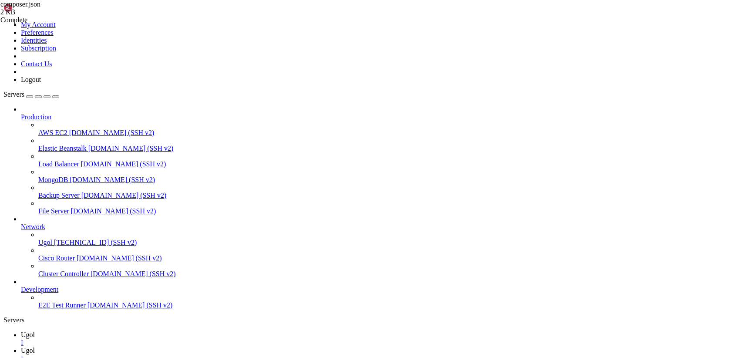
scroll to position [2554, 0]
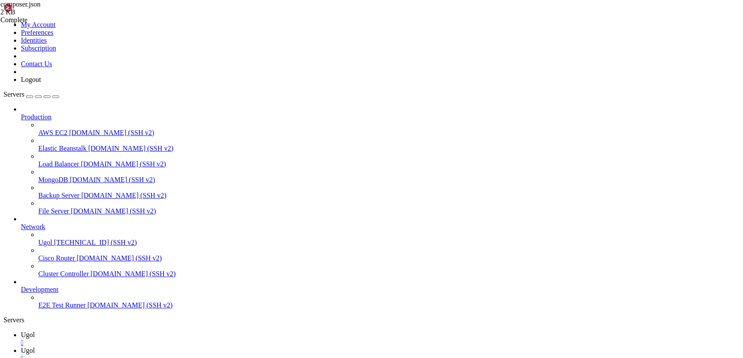
drag, startPoint x: 425, startPoint y: 782, endPoint x: 8, endPoint y: 681, distance: 428.8
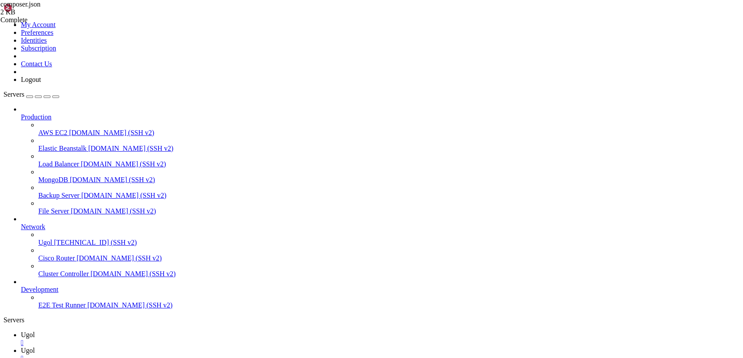
scroll to position [2968, 0]
click at [21, 347] on icon at bounding box center [21, 350] width 0 height 7
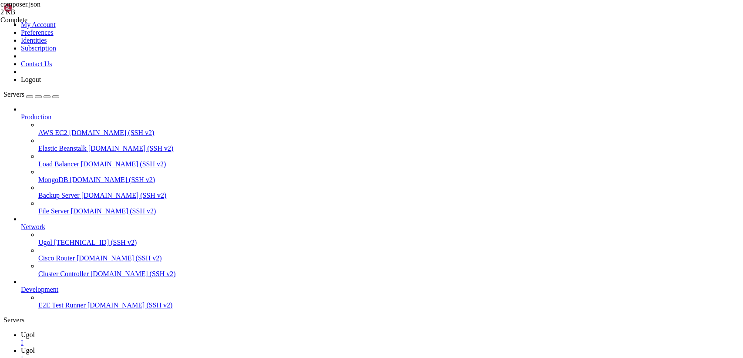
drag, startPoint x: 131, startPoint y: 42, endPoint x: 337, endPoint y: 380, distance: 396.2
click at [35, 331] on span "Ugol" at bounding box center [28, 334] width 14 height 7
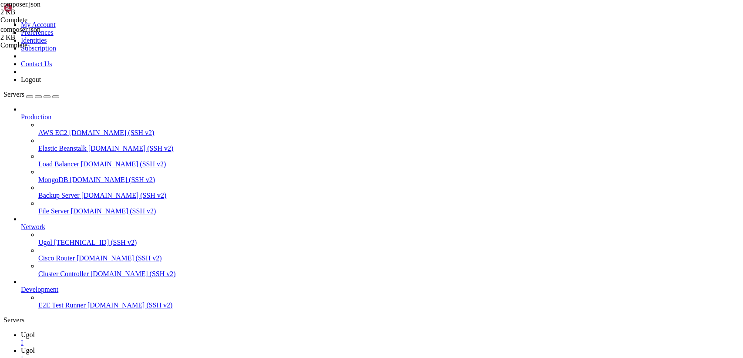
scroll to position [2983, 0]
drag, startPoint x: 424, startPoint y: 786, endPoint x: 7, endPoint y: 686, distance: 428.1
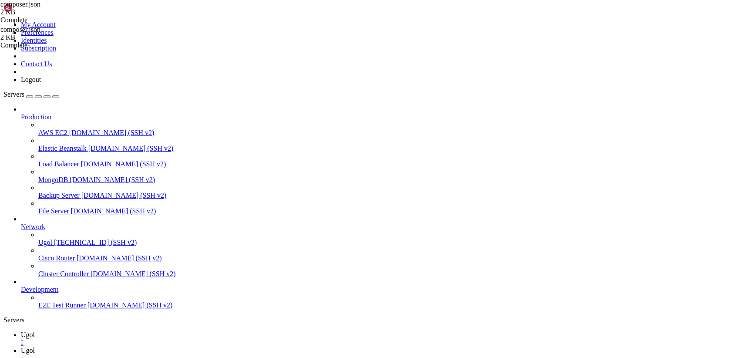
click at [163, 347] on link "Ugol " at bounding box center [380, 355] width 719 height 16
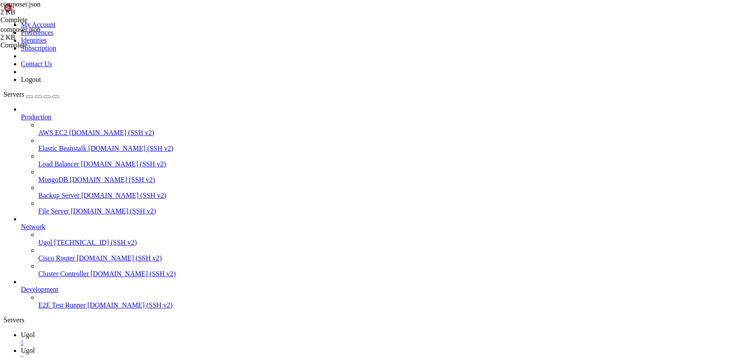
drag, startPoint x: 140, startPoint y: 182, endPoint x: 211, endPoint y: 204, distance: 74.8
click at [21, 331] on icon at bounding box center [21, 334] width 0 height 7
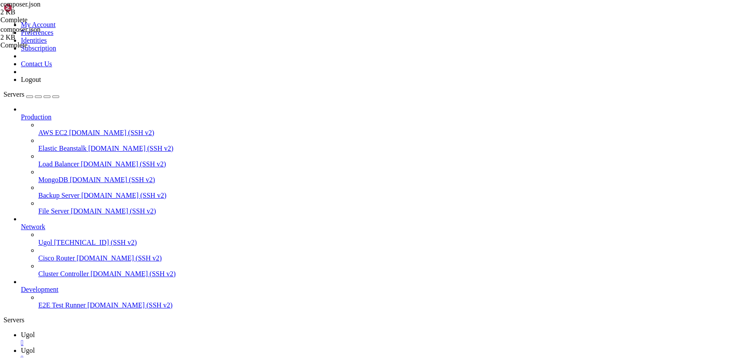
scroll to position [3191, 0]
drag, startPoint x: 483, startPoint y: 792, endPoint x: 8, endPoint y: 706, distance: 483.2
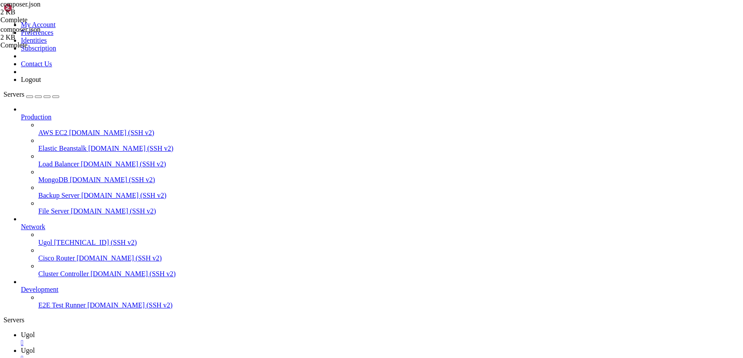
scroll to position [3916, 0]
click at [166, 347] on link "Ugol " at bounding box center [380, 355] width 719 height 16
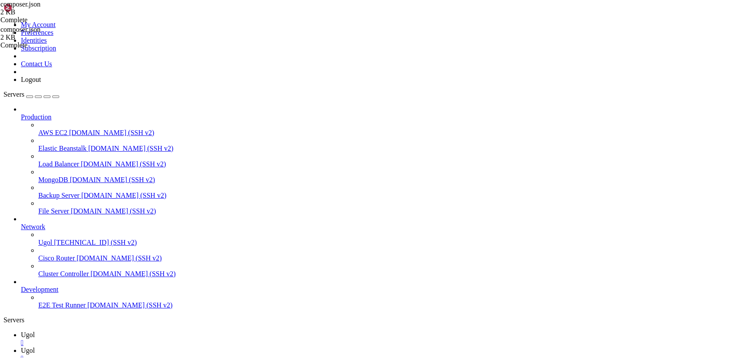
scroll to position [0, 7]
type textarea ""laravel/tinker": "^2.0","
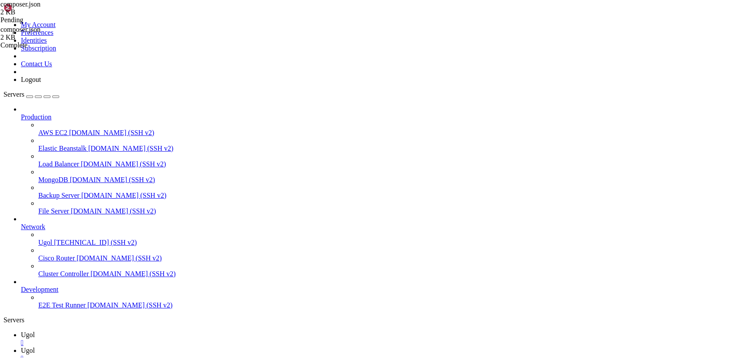
click at [122, 331] on link "Ugol " at bounding box center [380, 339] width 719 height 16
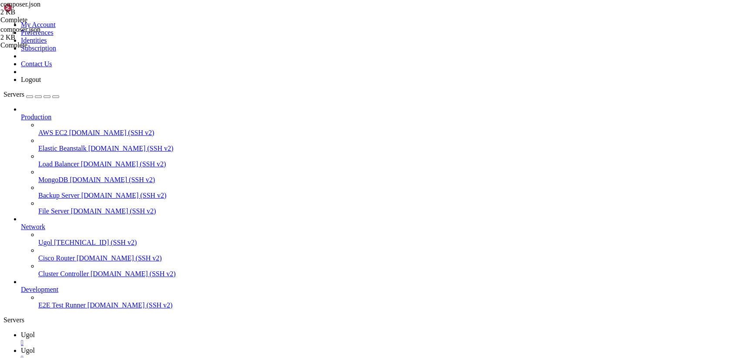
drag, startPoint x: 498, startPoint y: 793, endPoint x: 151, endPoint y: 767, distance: 348.5
drag, startPoint x: 4, startPoint y: 688, endPoint x: 240, endPoint y: 800, distance: 261.6
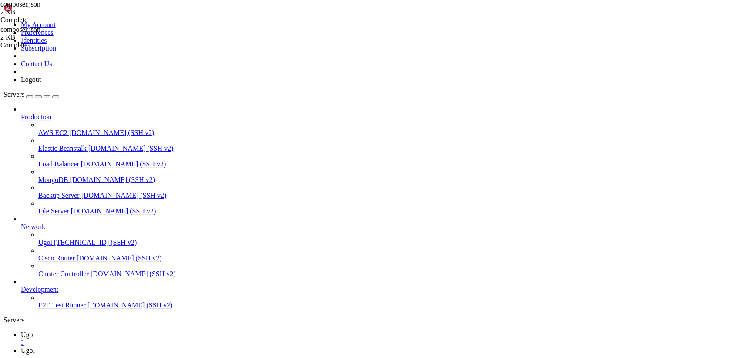
drag, startPoint x: 510, startPoint y: 791, endPoint x: 5, endPoint y: 630, distance: 530.1
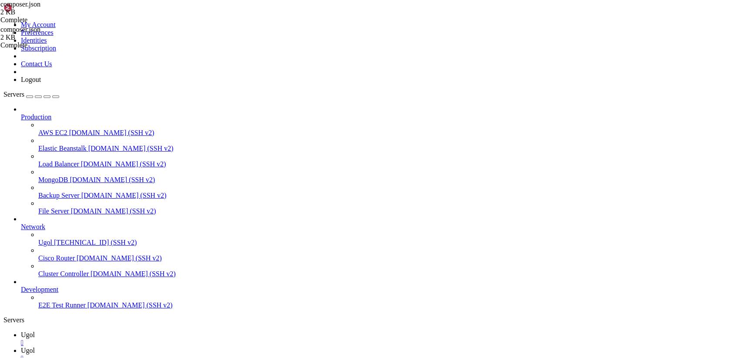
scroll to position [5508, 0]
click at [21, 347] on icon at bounding box center [21, 350] width 0 height 7
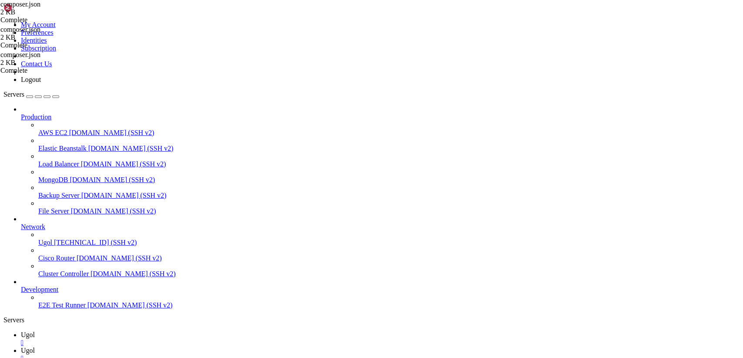
type textarea ""laravel/ui": "^2.0","
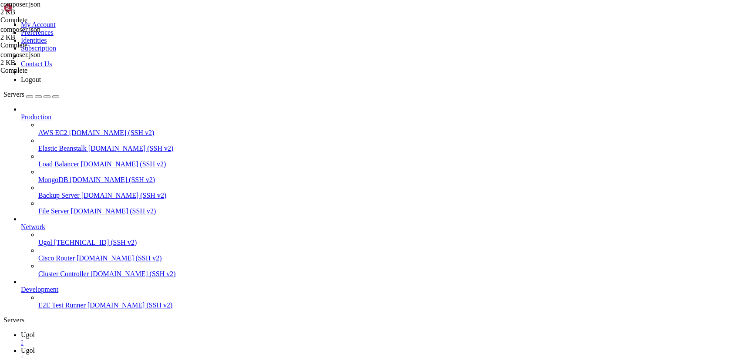
click at [35, 331] on span "Ugol" at bounding box center [28, 334] width 14 height 7
drag, startPoint x: 513, startPoint y: 796, endPoint x: 7, endPoint y: 545, distance: 564.4
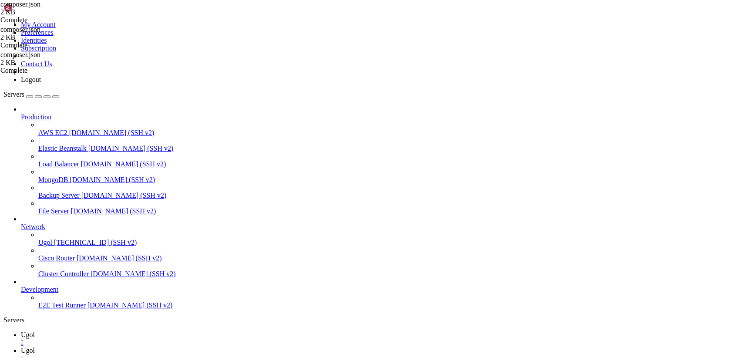
click at [163, 347] on link "Ugol " at bounding box center [380, 355] width 719 height 16
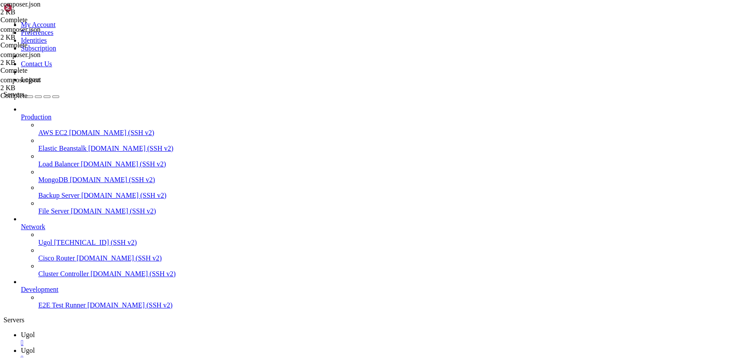
scroll to position [0, 0]
type textarea ""nunomaduro/collision": "^4.1","
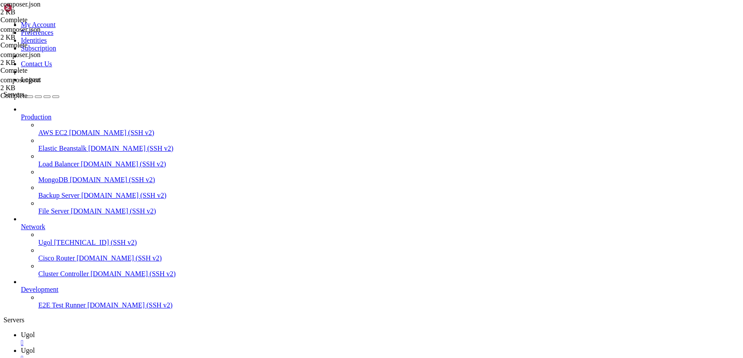
click at [35, 331] on span "Ugol" at bounding box center [28, 334] width 14 height 7
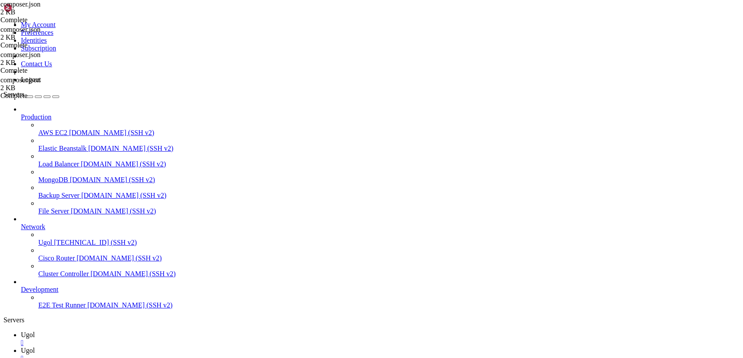
drag, startPoint x: 415, startPoint y: 792, endPoint x: 7, endPoint y: 633, distance: 437.4
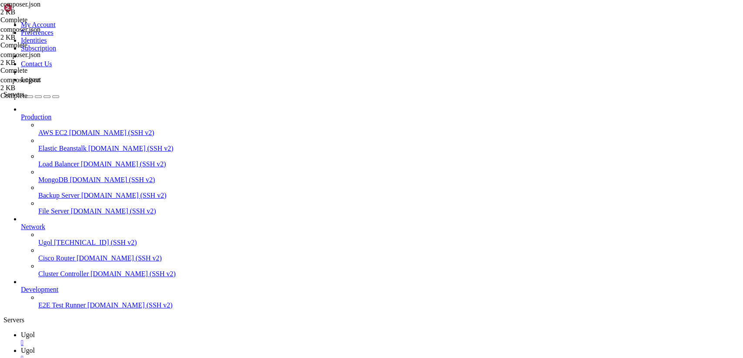
scroll to position [7611, 0]
drag, startPoint x: 348, startPoint y: 790, endPoint x: 7, endPoint y: 576, distance: 402.0
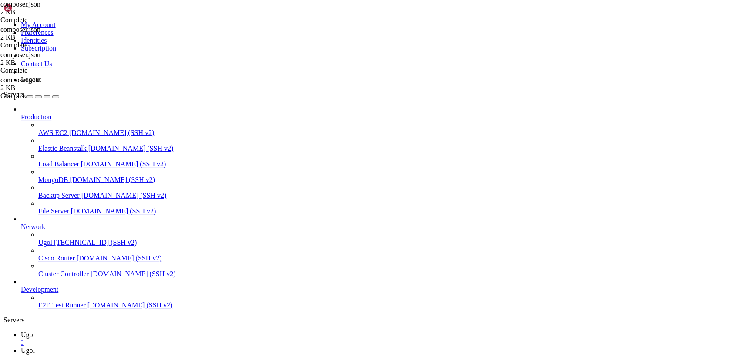
drag, startPoint x: 399, startPoint y: 743, endPoint x: 7, endPoint y: 618, distance: 411.8
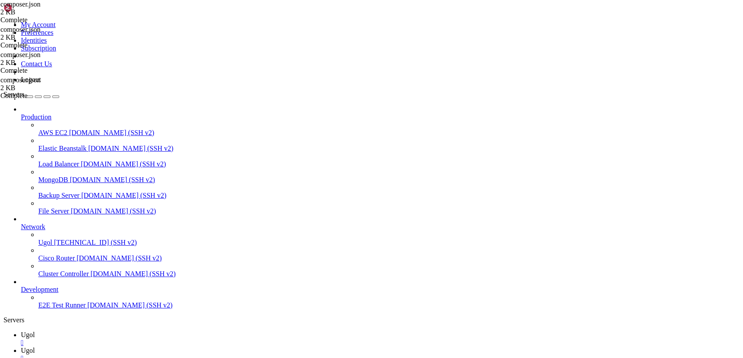
drag, startPoint x: 15, startPoint y: 521, endPoint x: 208, endPoint y: 776, distance: 319.3
click at [165, 347] on link "Ugol " at bounding box center [380, 355] width 719 height 16
click at [123, 331] on link "Ugol " at bounding box center [380, 339] width 719 height 16
click at [21, 347] on icon at bounding box center [21, 350] width 0 height 7
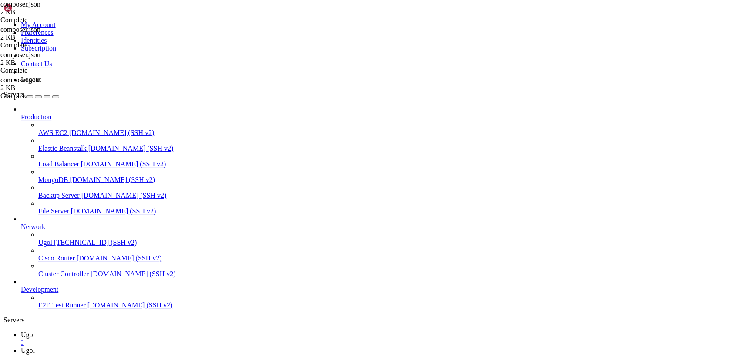
click at [35, 331] on span "Ugol" at bounding box center [28, 334] width 14 height 7
click at [21, 347] on icon at bounding box center [21, 350] width 0 height 7
type input "/var/www/my-old-laravel-app/app/Exceptions"
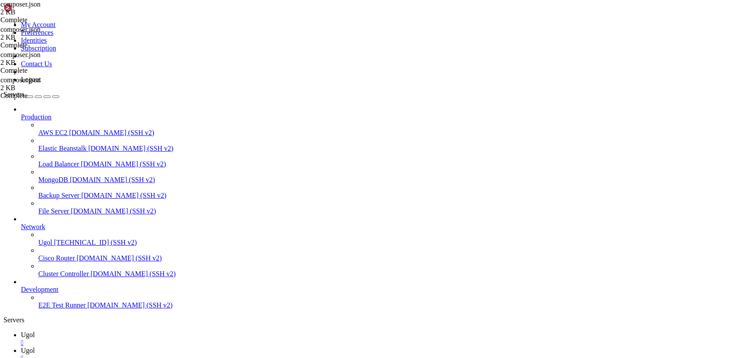
click at [35, 331] on span "Ugol" at bounding box center [28, 334] width 14 height 7
click at [35, 347] on span "Ugol" at bounding box center [28, 350] width 14 height 7
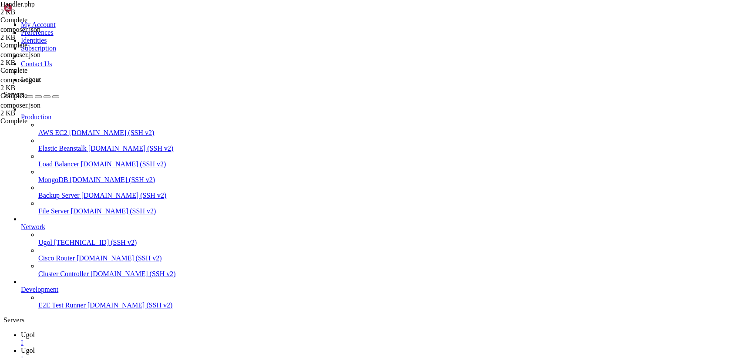
scroll to position [55, 0]
drag, startPoint x: 129, startPoint y: 44, endPoint x: 324, endPoint y: 352, distance: 363.9
type textarea "}"
paste textarea "}"
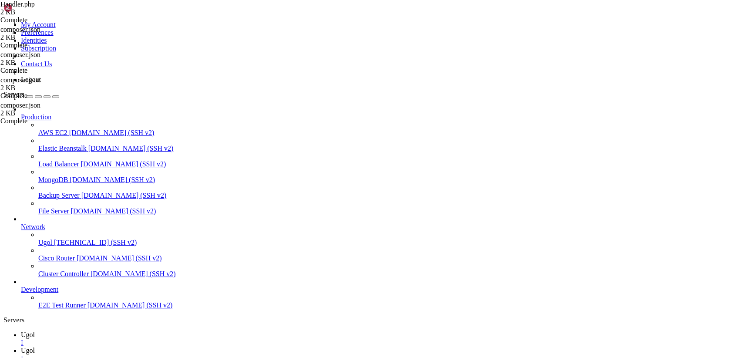
type textarea "}"
click at [35, 331] on span "Ugol" at bounding box center [28, 334] width 14 height 7
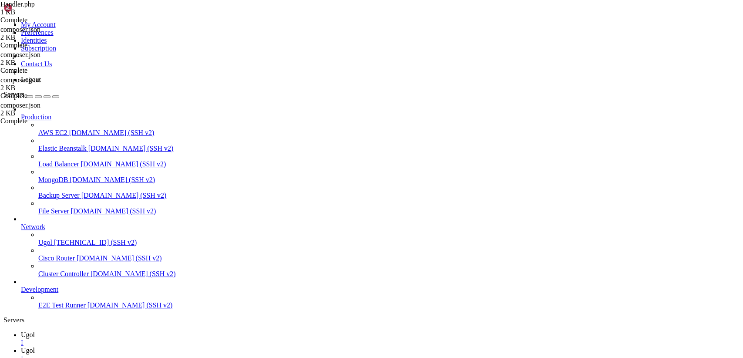
scroll to position [8737, 0]
drag, startPoint x: 367, startPoint y: 776, endPoint x: 7, endPoint y: 559, distance: 419.7
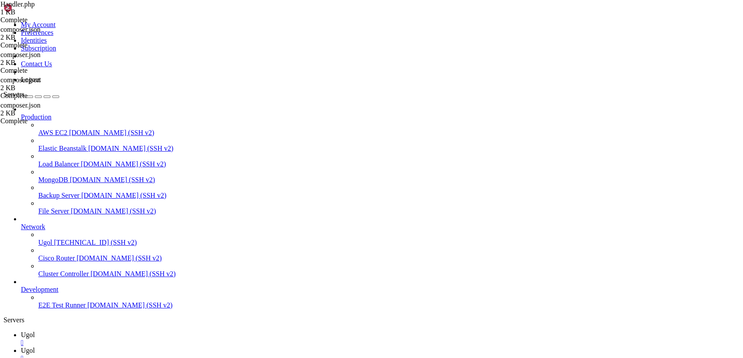
scroll to position [9305, 0]
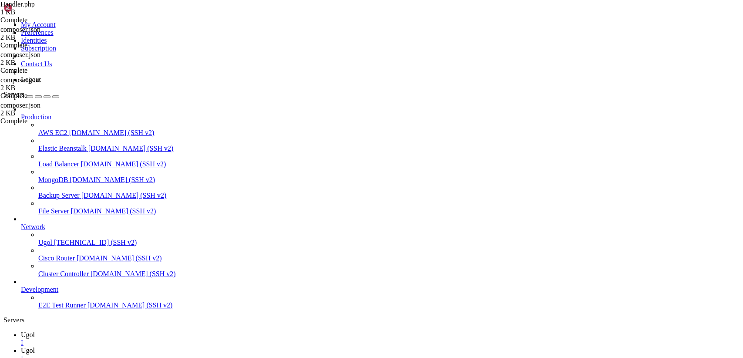
drag, startPoint x: 266, startPoint y: 792, endPoint x: 6, endPoint y: 523, distance: 373.9
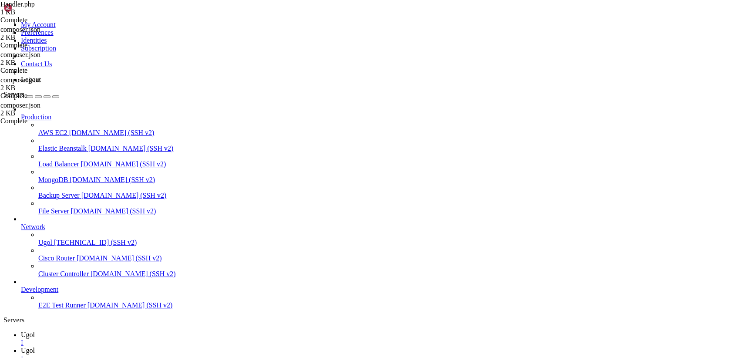
scroll to position [9905, 0]
drag, startPoint x: 234, startPoint y: 781, endPoint x: 6, endPoint y: 632, distance: 272.3
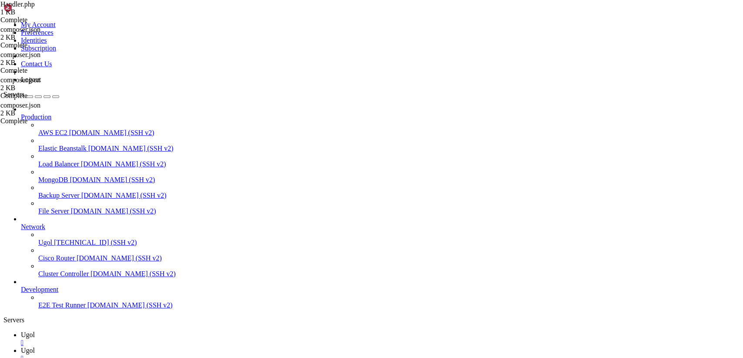
drag, startPoint x: 119, startPoint y: 789, endPoint x: 8, endPoint y: 629, distance: 194.3
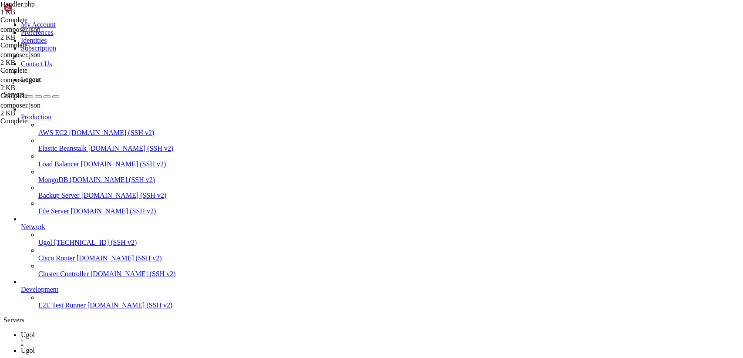
scroll to position [10246, 0]
drag, startPoint x: 73, startPoint y: 786, endPoint x: 10, endPoint y: 673, distance: 128.7
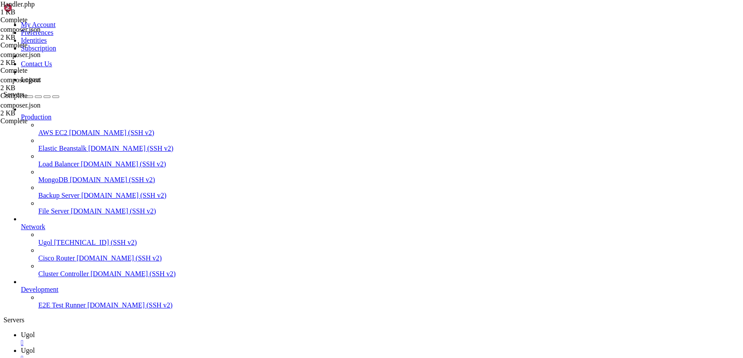
drag, startPoint x: 7, startPoint y: 634, endPoint x: 128, endPoint y: 758, distance: 173.1
drag, startPoint x: 222, startPoint y: 772, endPoint x: 6, endPoint y: 631, distance: 258.0
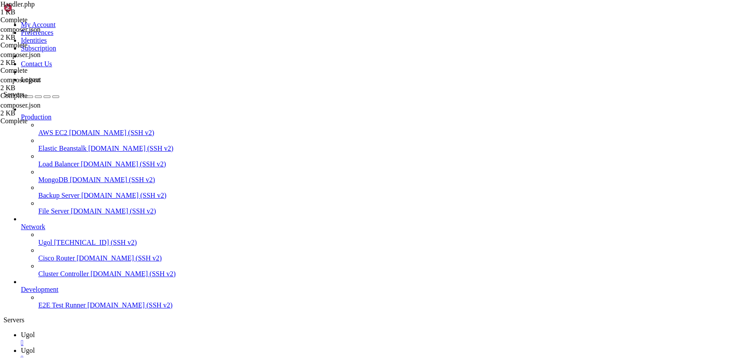
scroll to position [10564, 0]
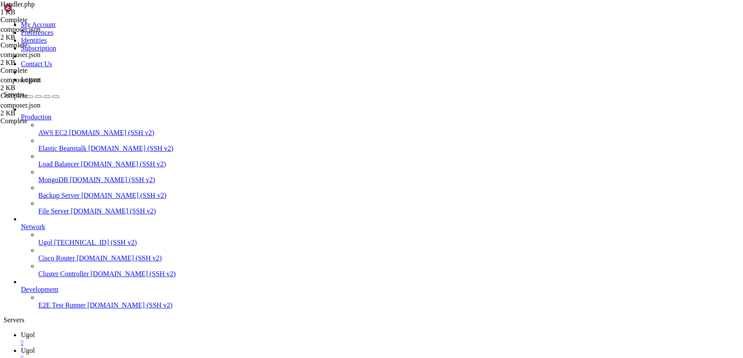
drag, startPoint x: 71, startPoint y: 782, endPoint x: 11, endPoint y: 634, distance: 159.6
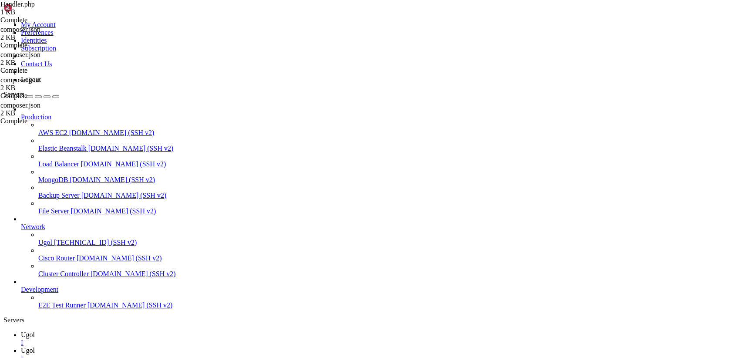
scroll to position [10942, 0]
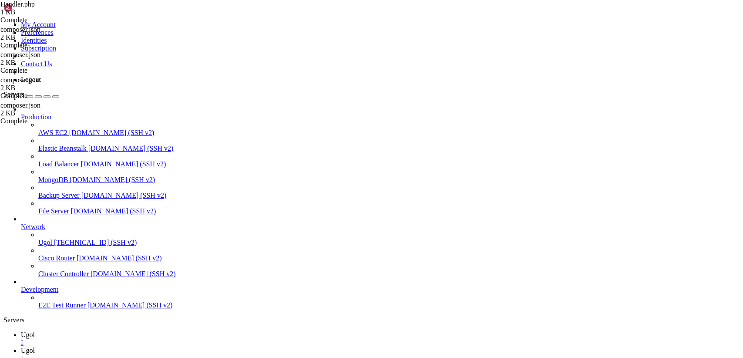
scroll to position [11016, 0]
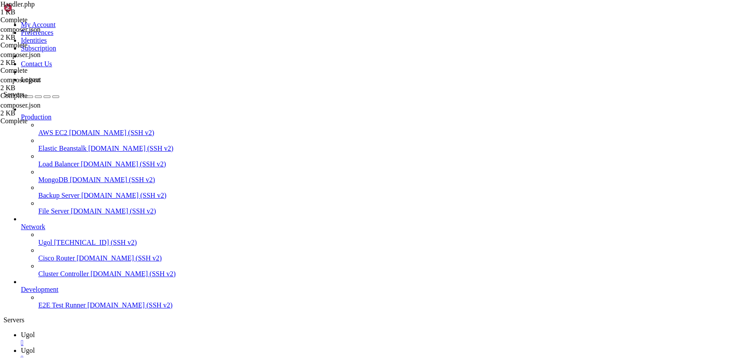
drag, startPoint x: 70, startPoint y: 780, endPoint x: 6, endPoint y: 583, distance: 207.4
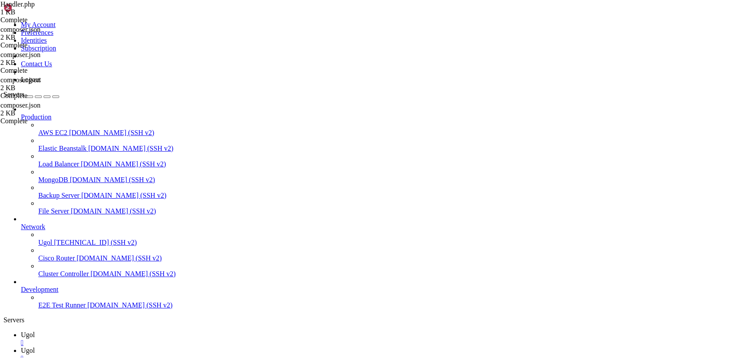
drag, startPoint x: 427, startPoint y: 788, endPoint x: 7, endPoint y: 688, distance: 432.5
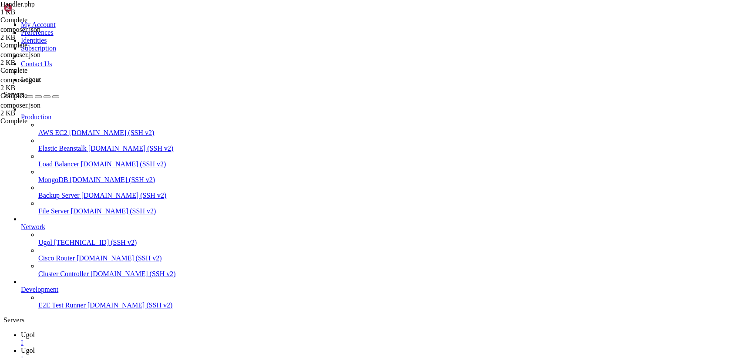
click at [35, 347] on span "Ugol" at bounding box center [28, 350] width 14 height 7
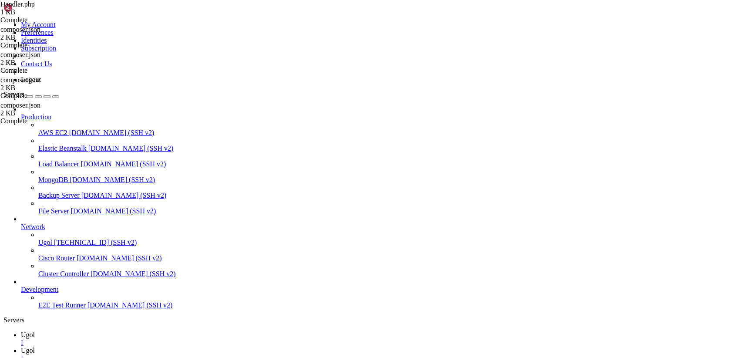
type input "/var/www/my-old-laravel-app"
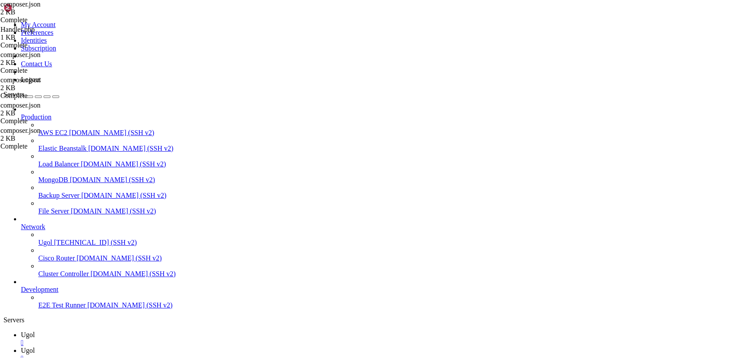
scroll to position [0, 7]
type textarea ""fideloper/proxy": "^4.2","
click at [35, 331] on span "Ugol" at bounding box center [28, 334] width 14 height 7
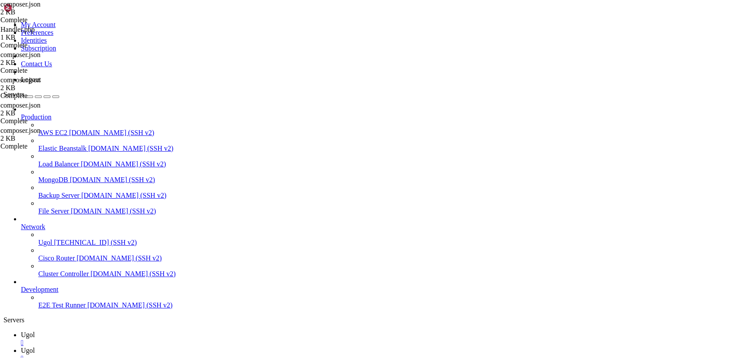
drag, startPoint x: 321, startPoint y: 751, endPoint x: 7, endPoint y: 671, distance: 324.0
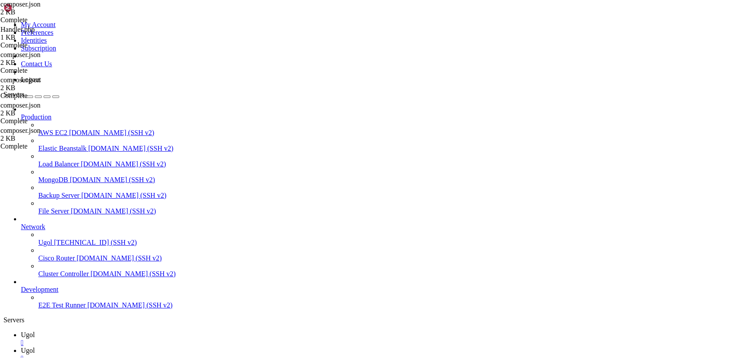
scroll to position [11653, 0]
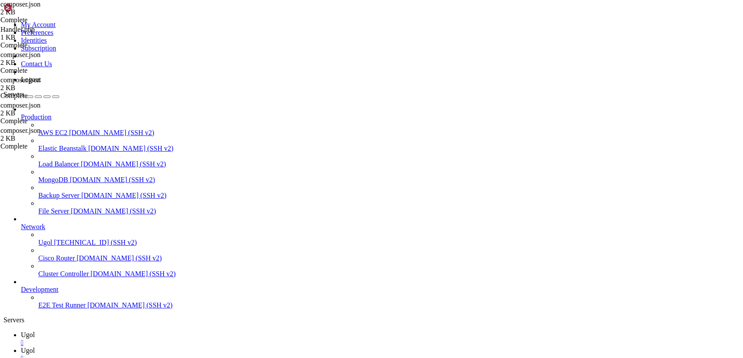
scroll to position [12238, 0]
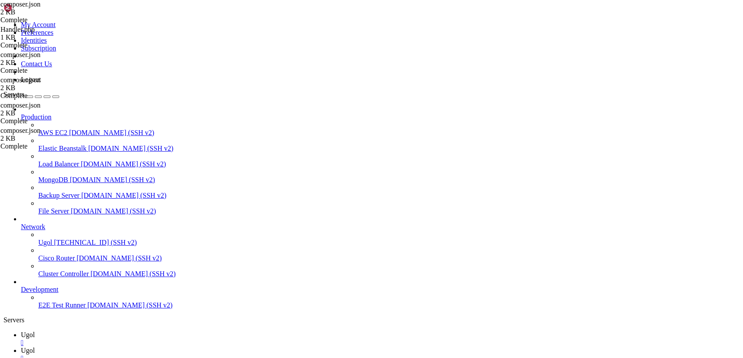
drag, startPoint x: 232, startPoint y: 792, endPoint x: 8, endPoint y: 762, distance: 226.3
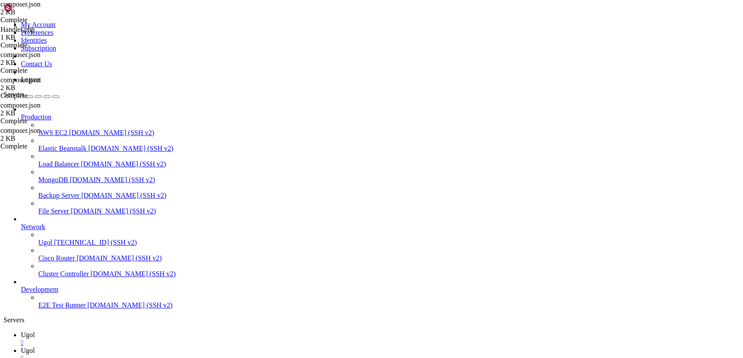
scroll to position [12319, 0]
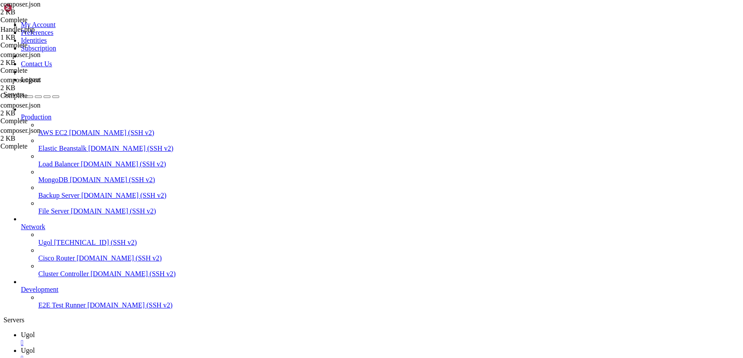
scroll to position [12467, 0]
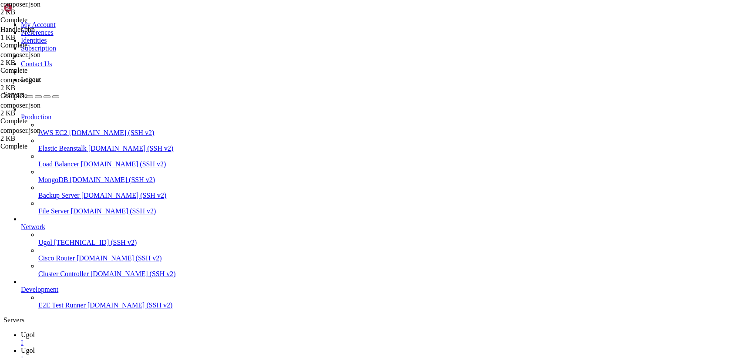
drag, startPoint x: 205, startPoint y: 785, endPoint x: 7, endPoint y: 763, distance: 199.4
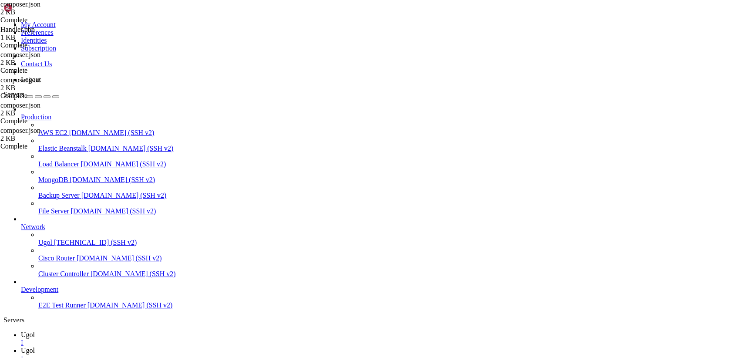
scroll to position [12600, 0]
drag, startPoint x: 209, startPoint y: 785, endPoint x: 111, endPoint y: 801, distance: 99.7
drag, startPoint x: 13, startPoint y: 759, endPoint x: 220, endPoint y: 782, distance: 208.6
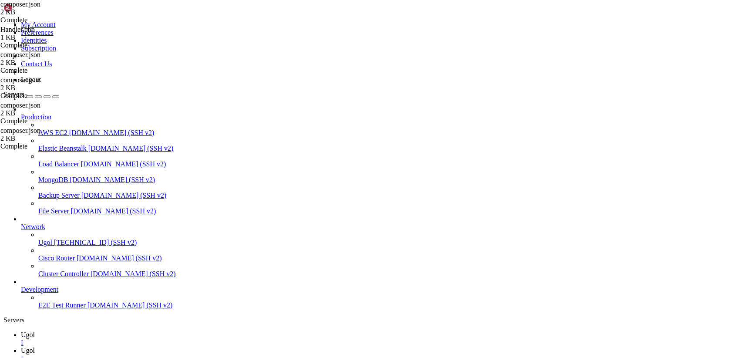
scroll to position [12608, 0]
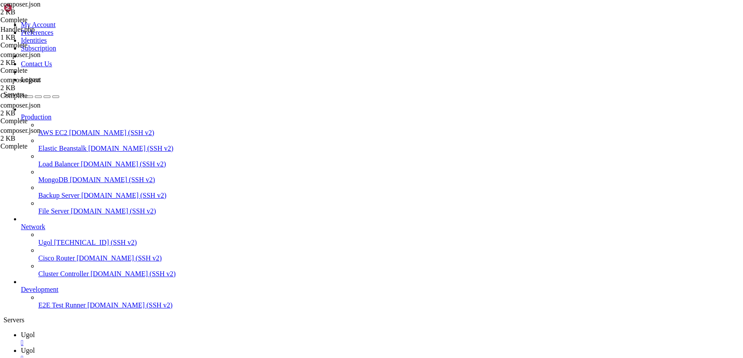
scroll to position [12734, 0]
drag, startPoint x: 172, startPoint y: 797, endPoint x: 7, endPoint y: 731, distance: 177.6
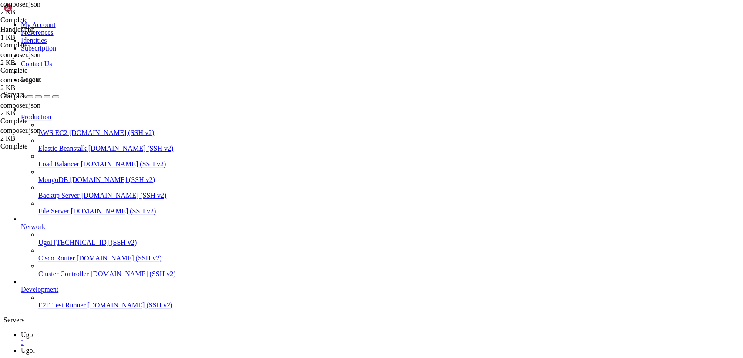
scroll to position [12771, 0]
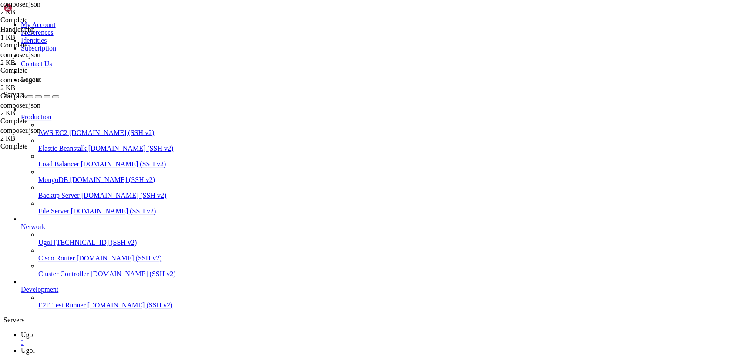
drag, startPoint x: 345, startPoint y: 793, endPoint x: 10, endPoint y: 689, distance: 351.1
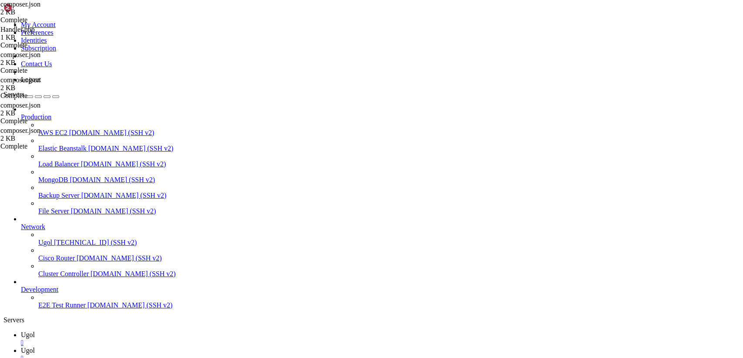
click at [21, 347] on icon at bounding box center [21, 350] width 0 height 7
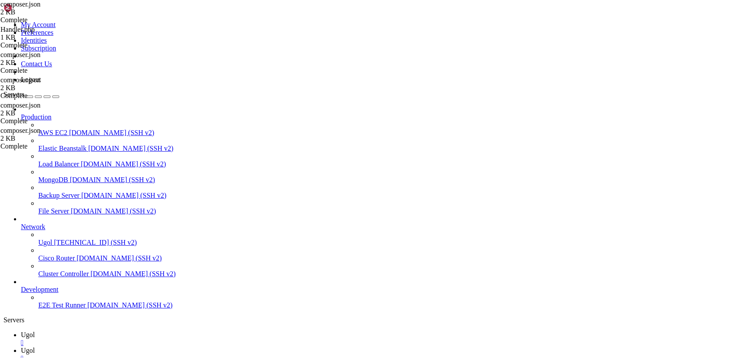
click at [124, 331] on link "Ugol " at bounding box center [380, 339] width 719 height 16
click at [21, 347] on icon at bounding box center [21, 350] width 0 height 7
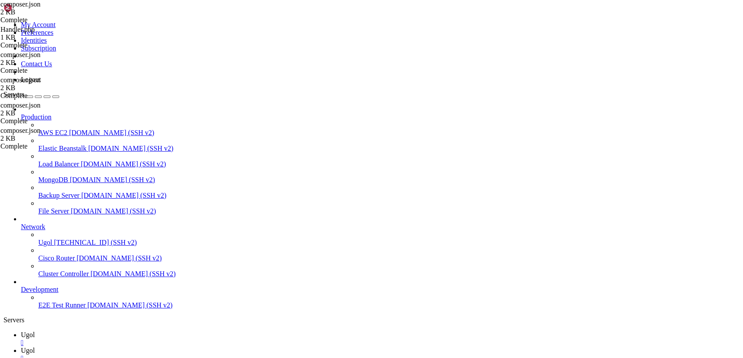
type input "/etc/apache2/sites-available"
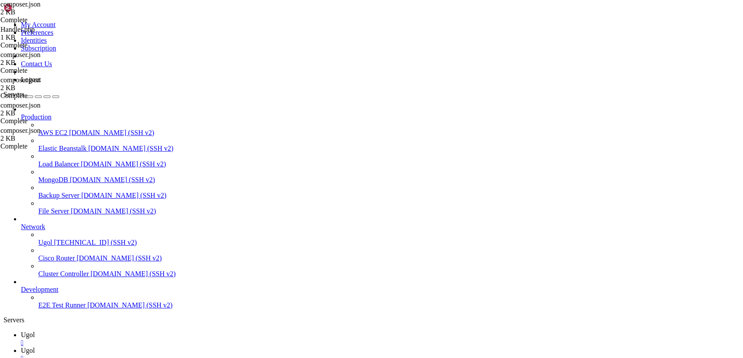
paste textarea "</FilesMatch>"
type textarea "</FilesMatch>"
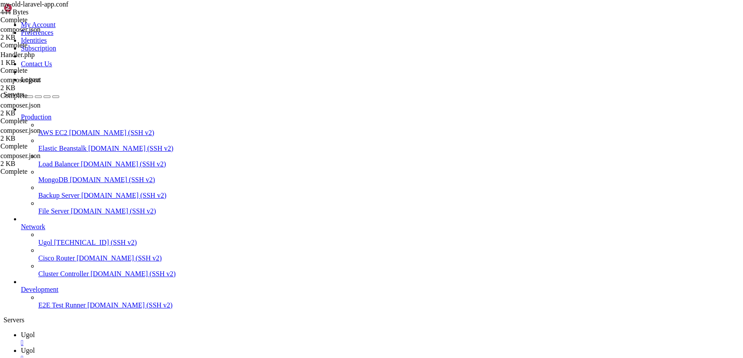
click at [135, 331] on link "Ugol " at bounding box center [380, 339] width 719 height 16
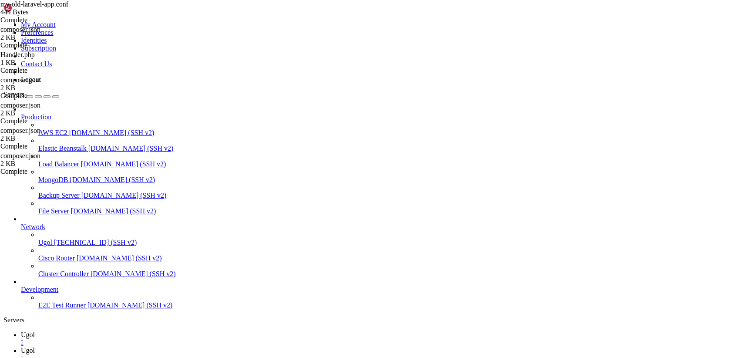
scroll to position [15539, 0]
click at [21, 347] on icon at bounding box center [21, 350] width 0 height 7
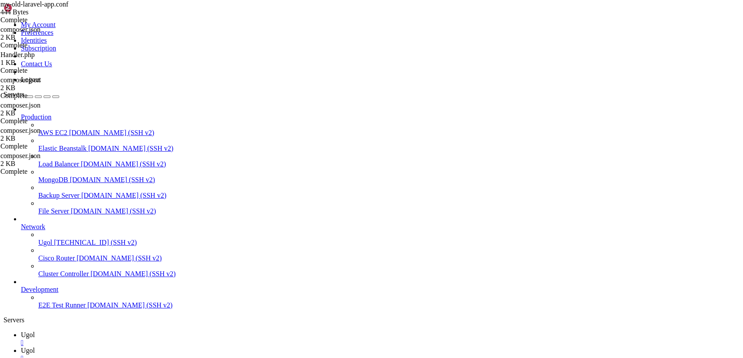
scroll to position [22, 0]
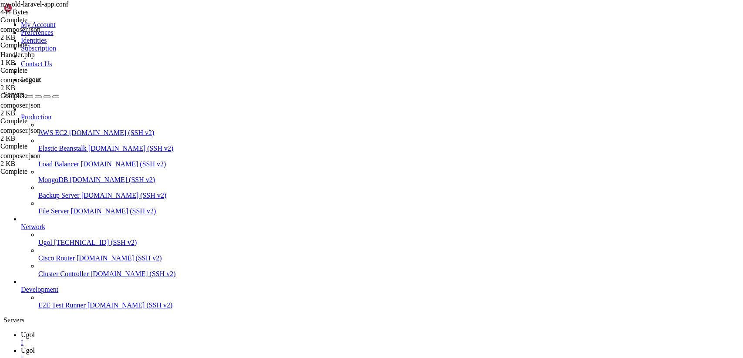
type input "/var/www/my-old-laravel-app/app"
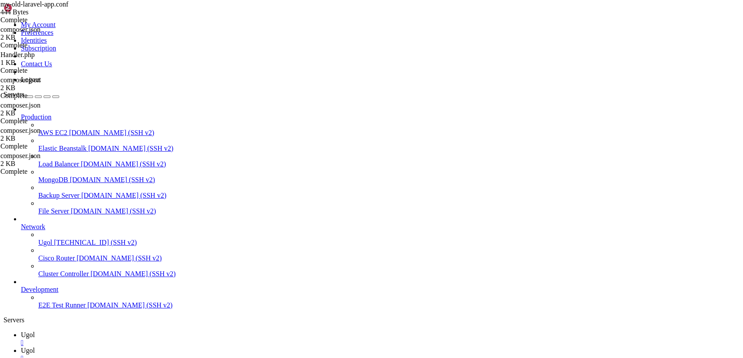
scroll to position [0, 0]
